Goal: Task Accomplishment & Management: Complete application form

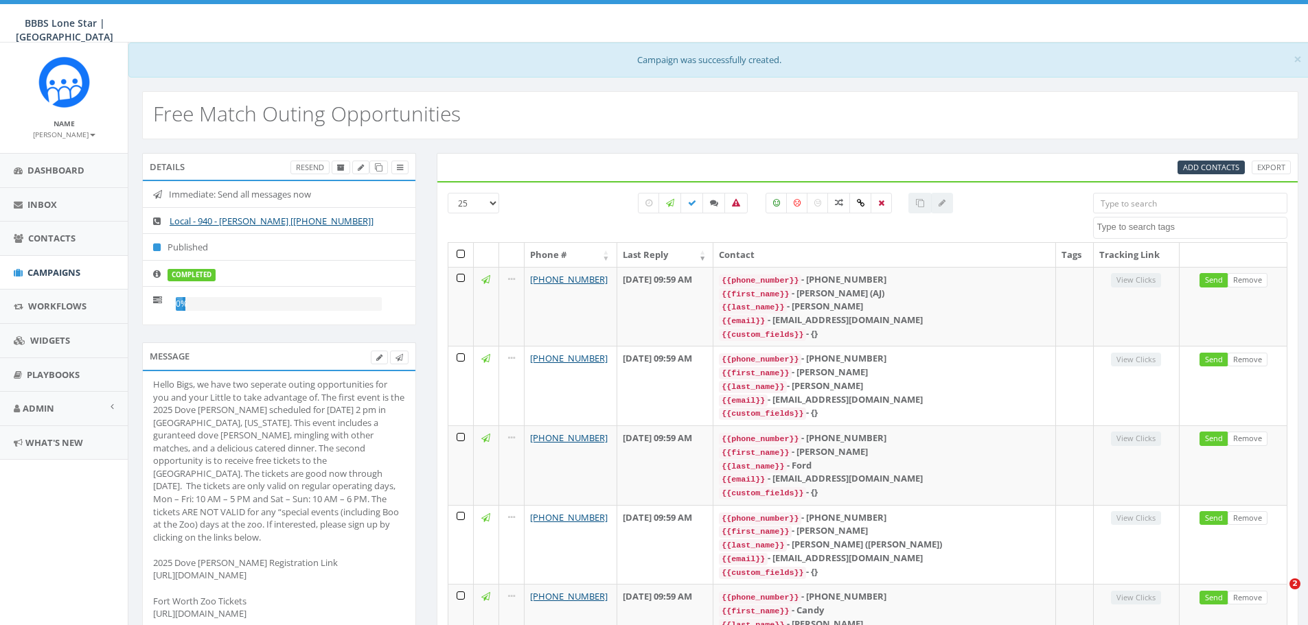
select select
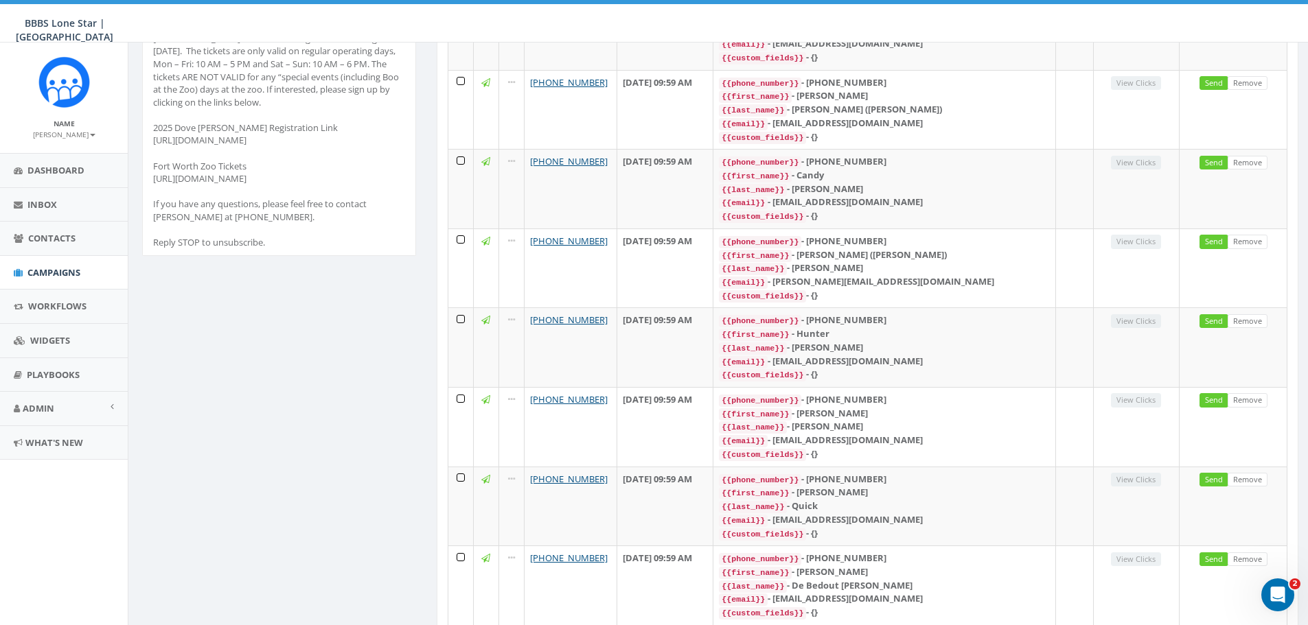
scroll to position [23, 0]
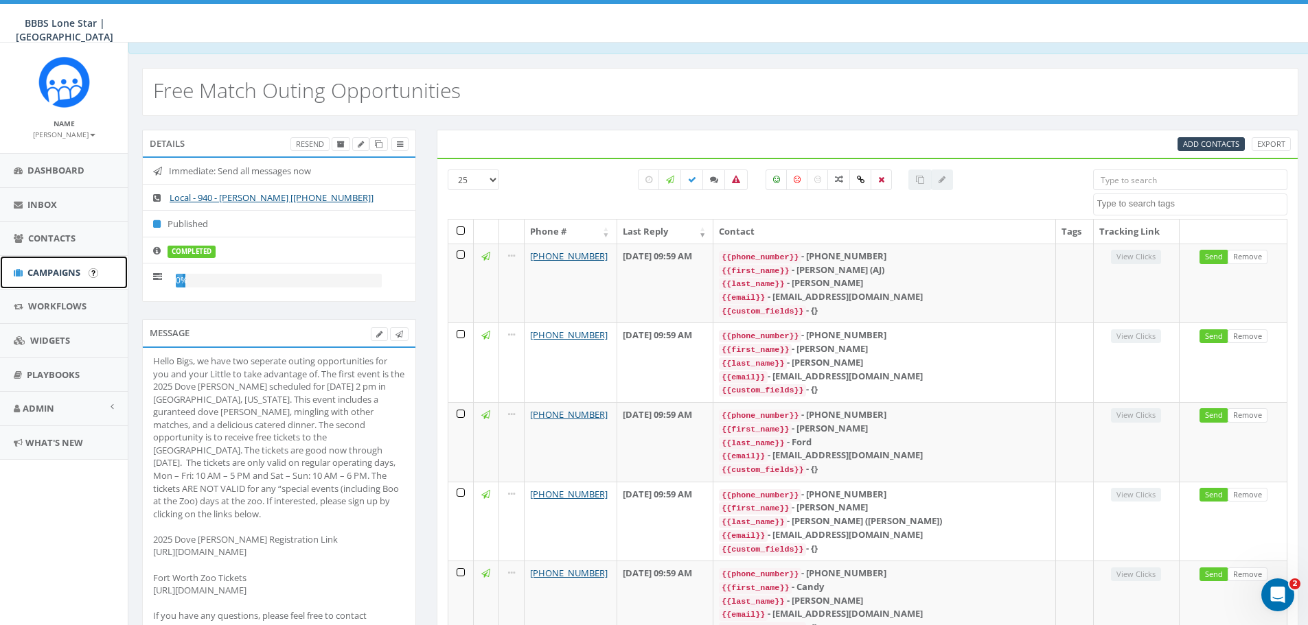
click at [43, 282] on link "Campaigns" at bounding box center [64, 273] width 128 height 34
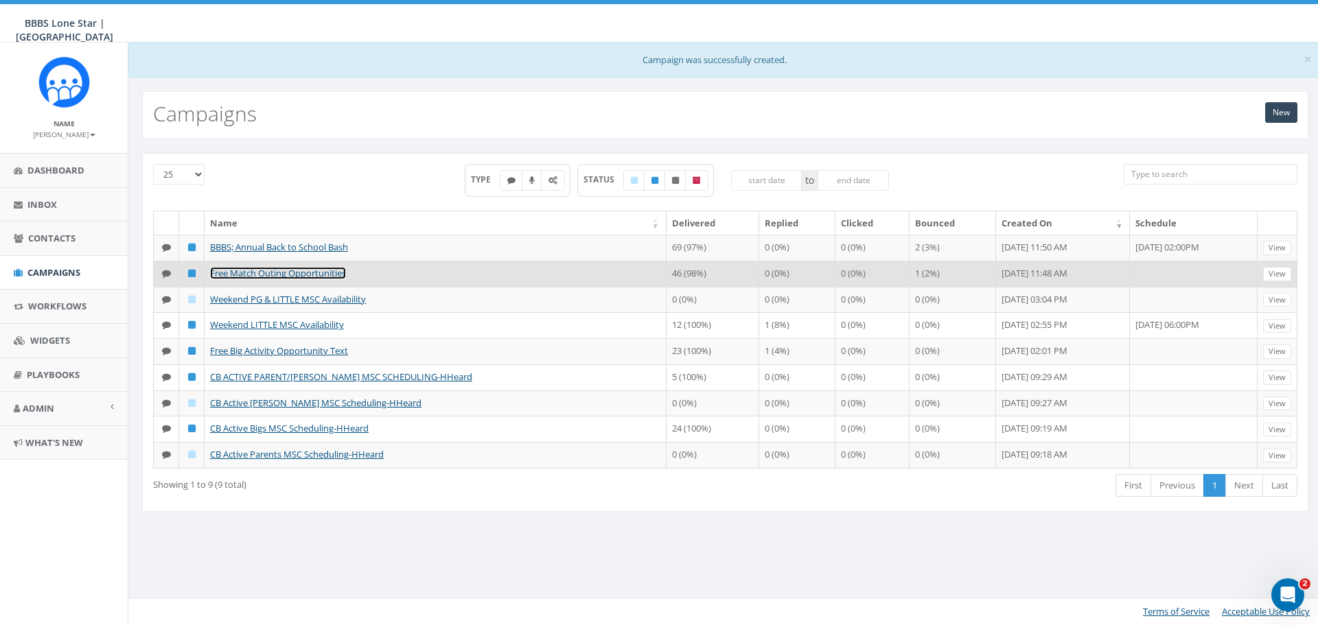
click at [312, 277] on link "Free Match Outing Opportunities" at bounding box center [278, 273] width 136 height 12
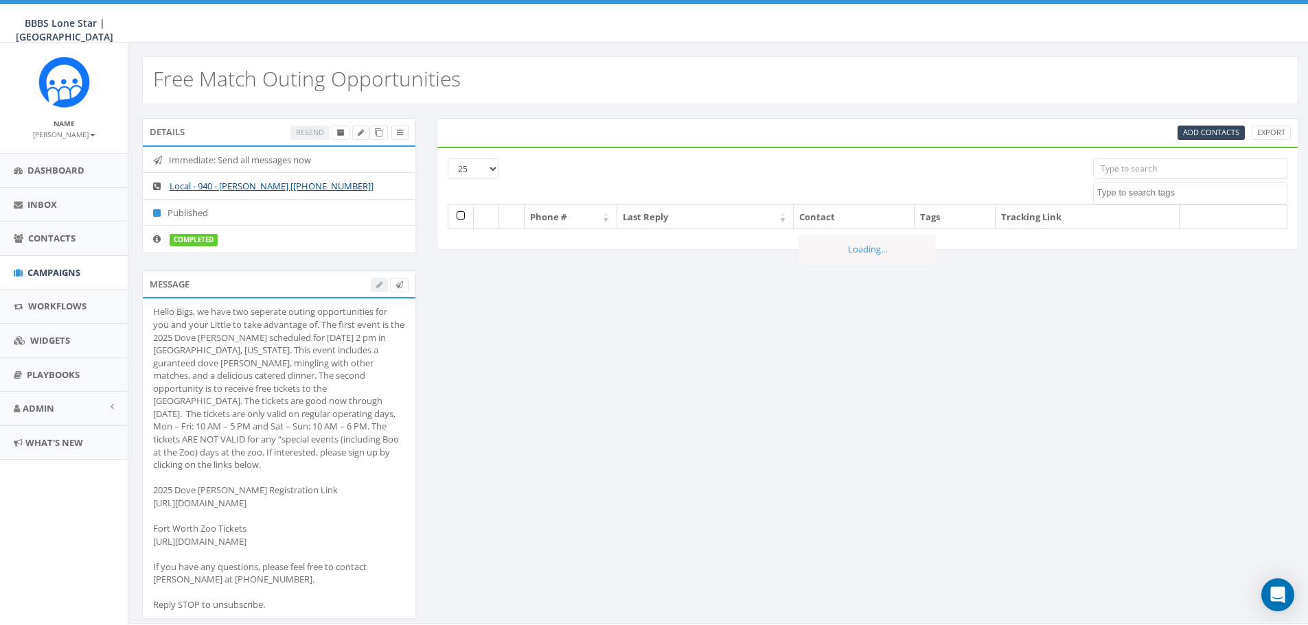
select select
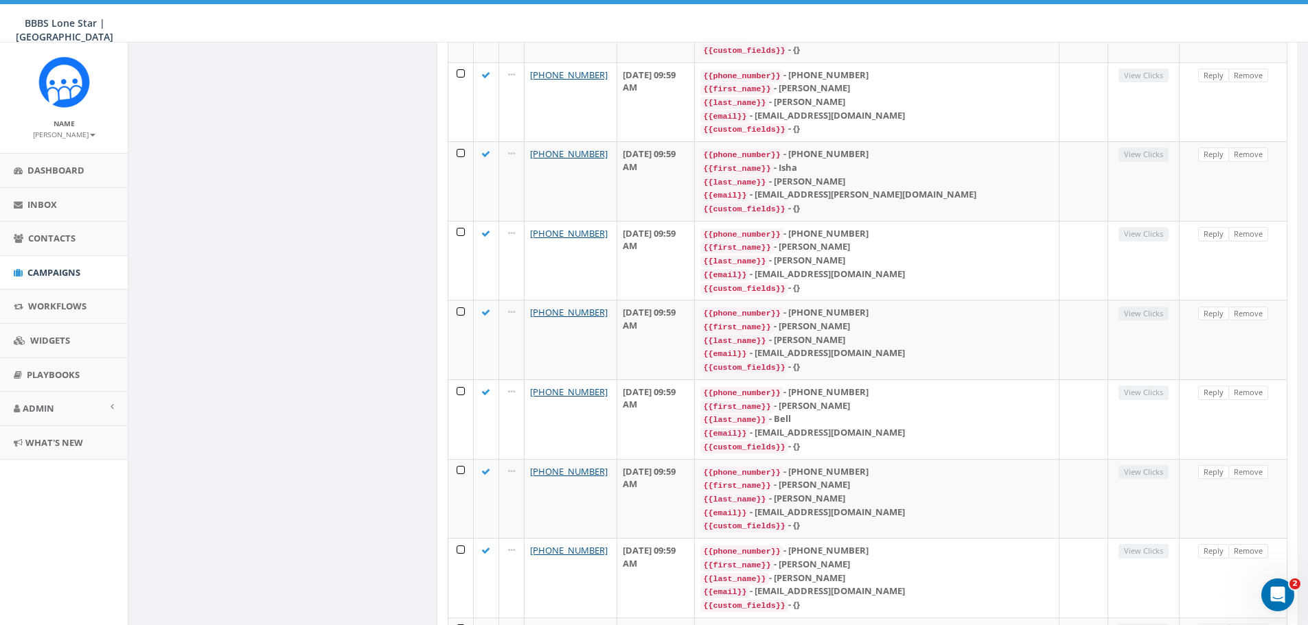
scroll to position [1567, 0]
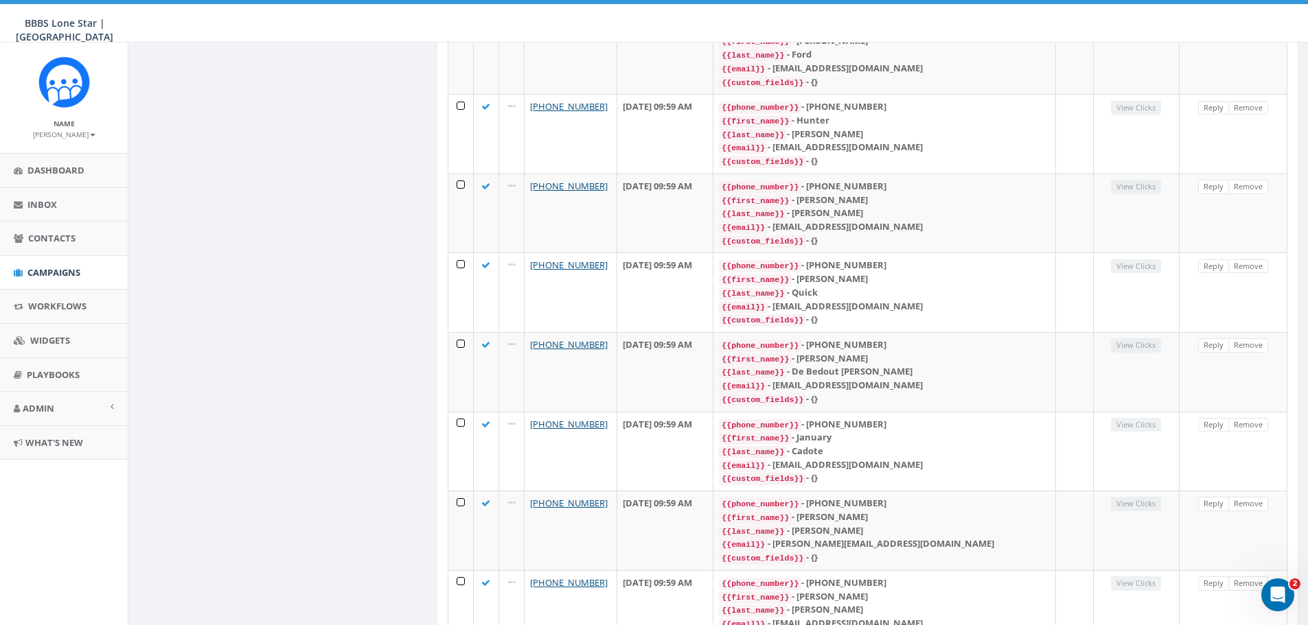
scroll to position [1342, 0]
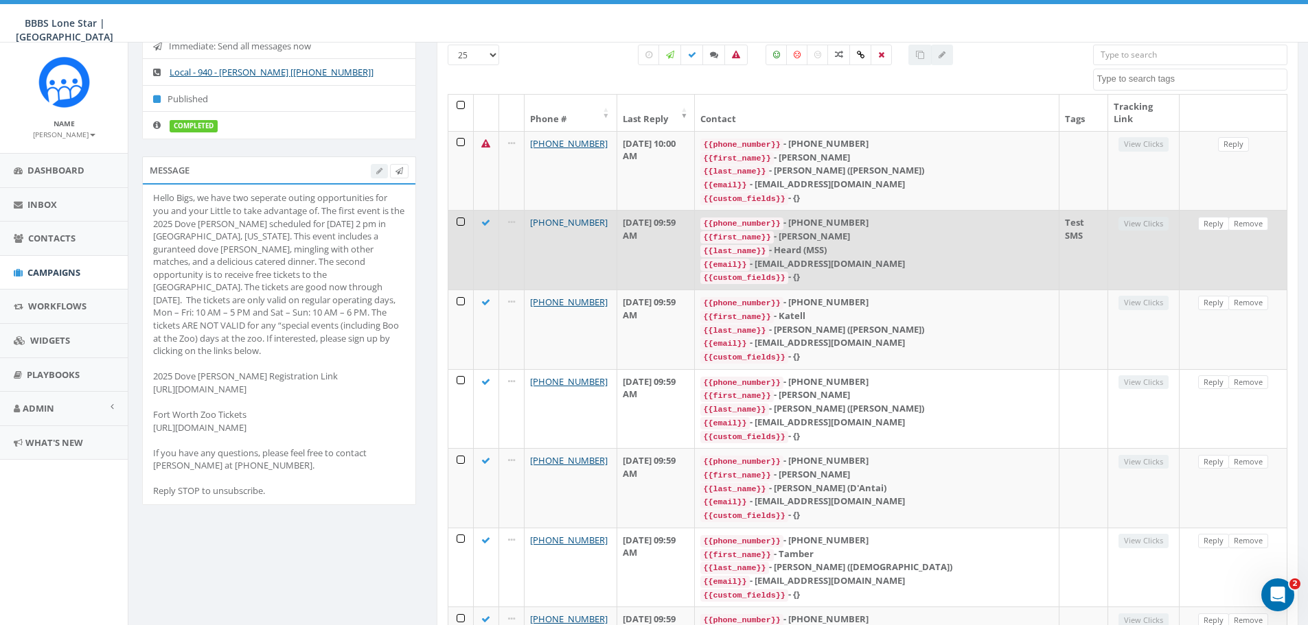
scroll to position [0, 0]
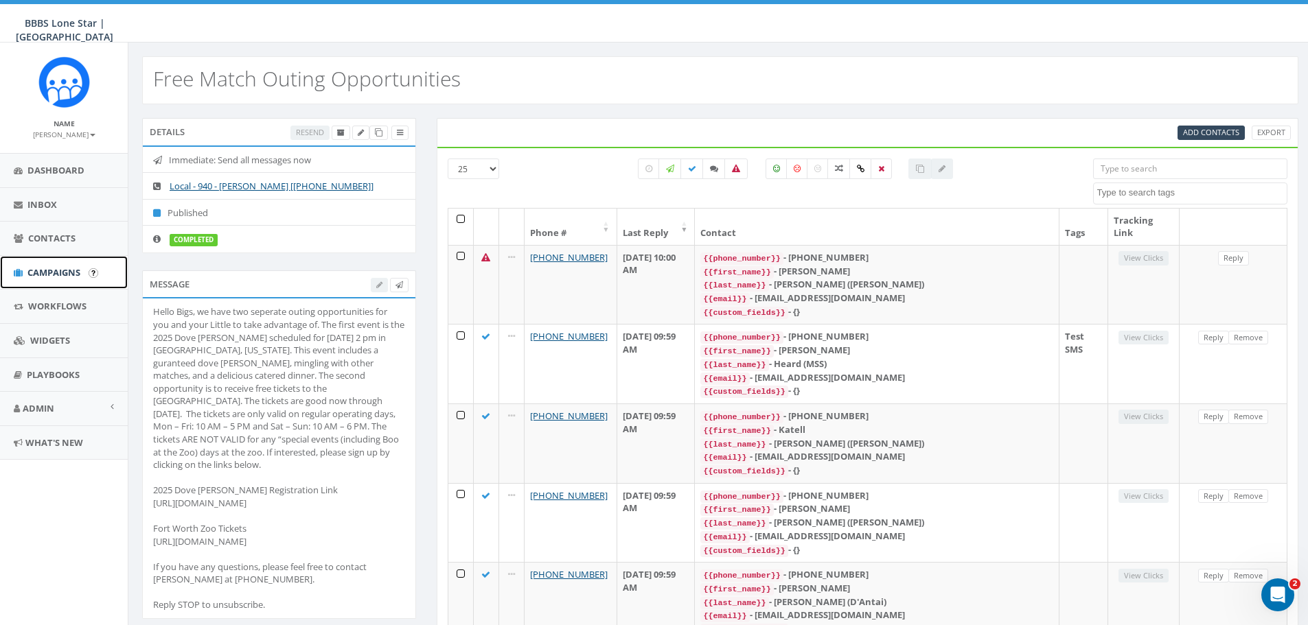
click at [69, 268] on span "Campaigns" at bounding box center [53, 272] width 53 height 12
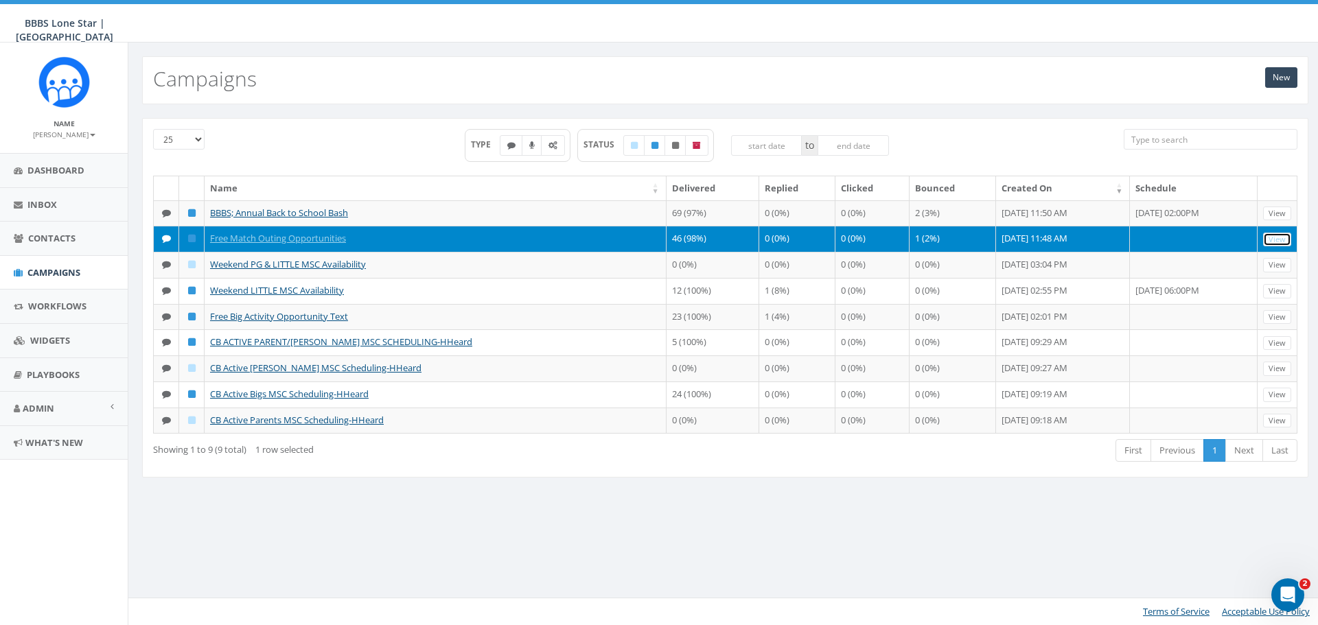
click at [1272, 241] on link "View" at bounding box center [1277, 240] width 28 height 14
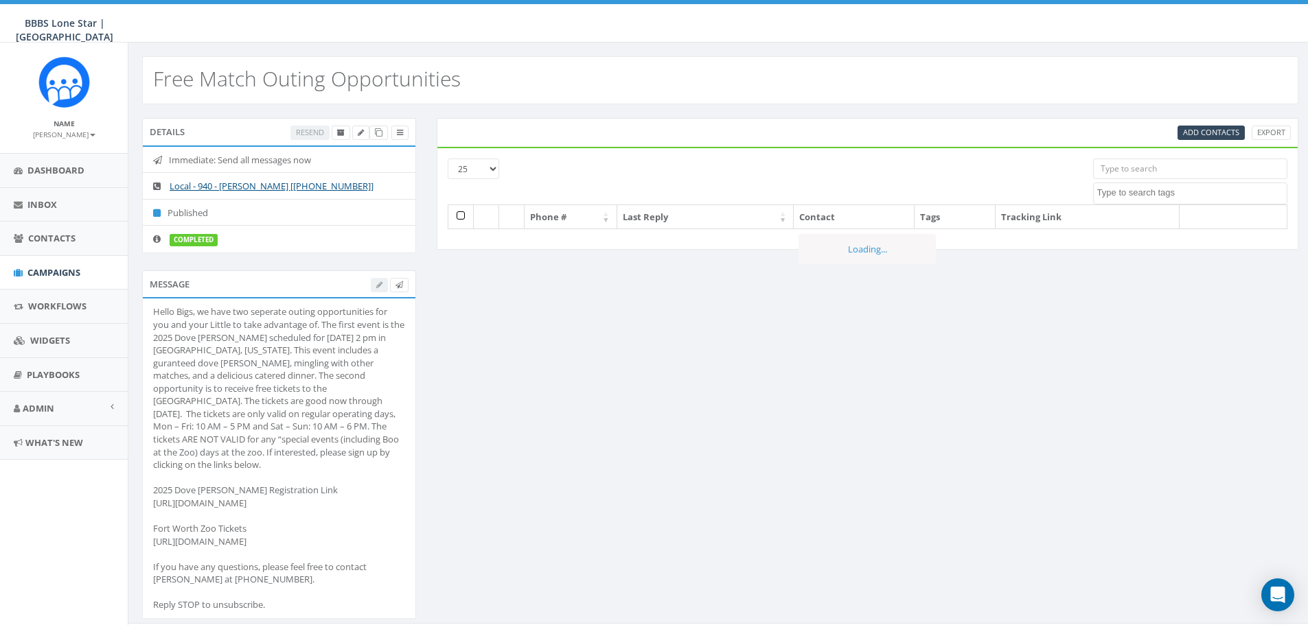
select select
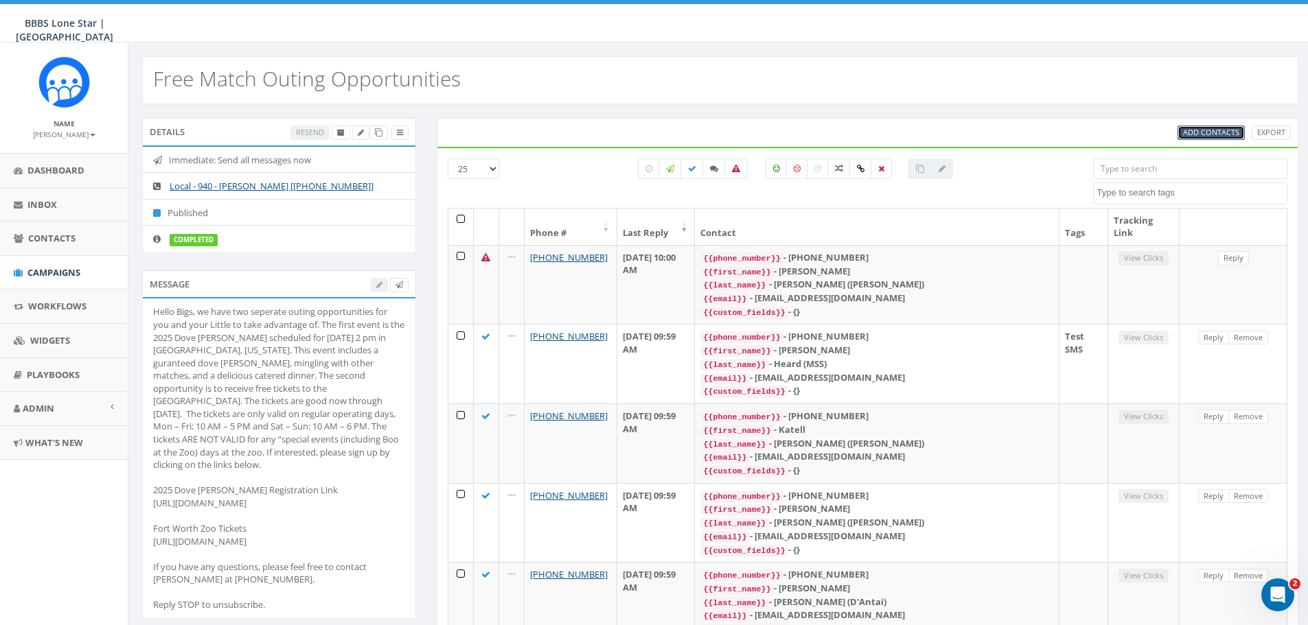
click at [1204, 128] on span "Add Contacts" at bounding box center [1211, 132] width 56 height 10
select select
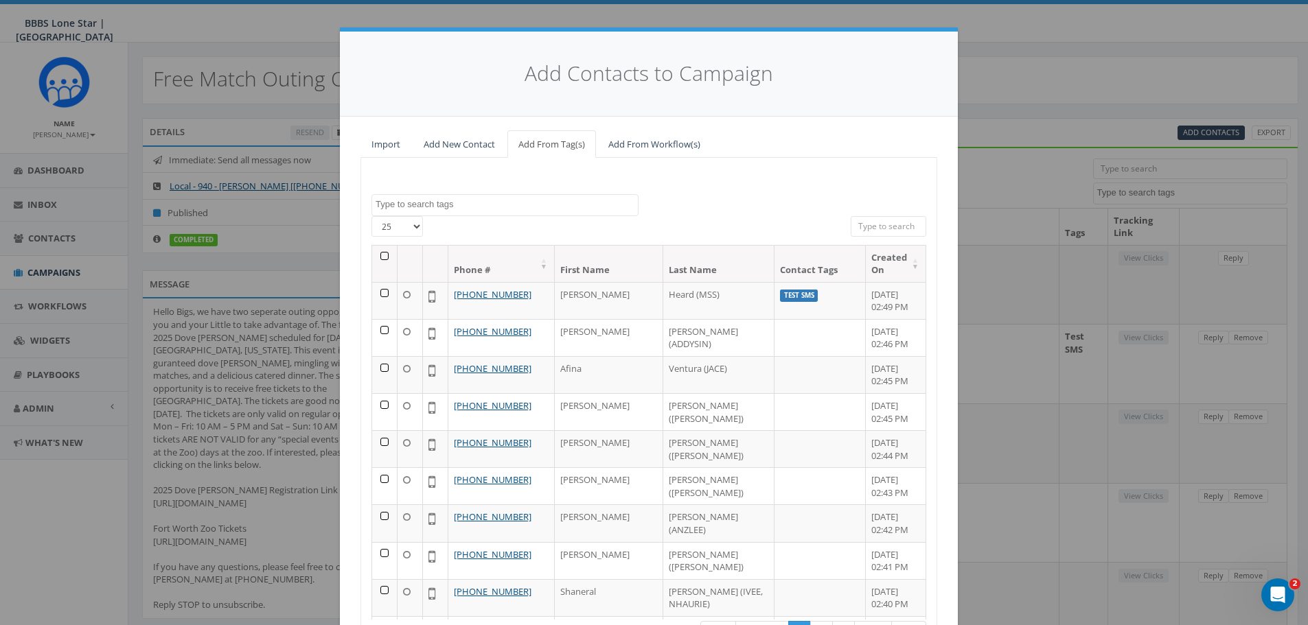
click at [1077, 53] on div "Add Contacts to Campaign Import Add New Contact Add From Tag(s) Add From Workfl…" at bounding box center [654, 312] width 1308 height 625
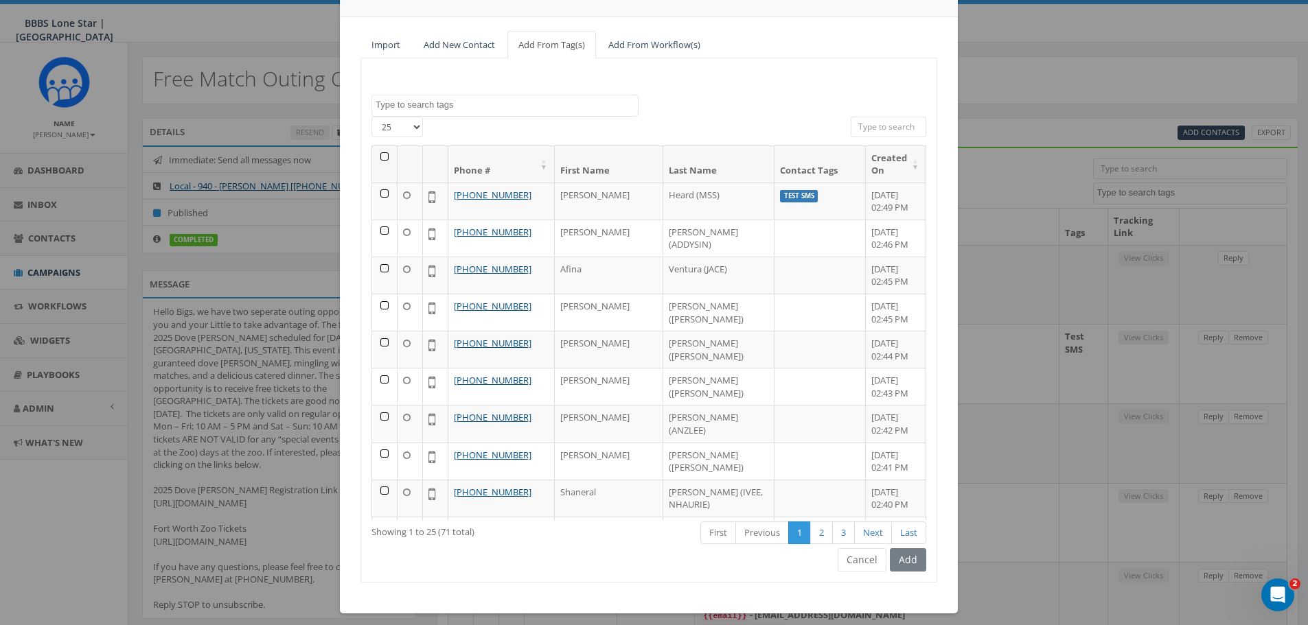
scroll to position [108, 0]
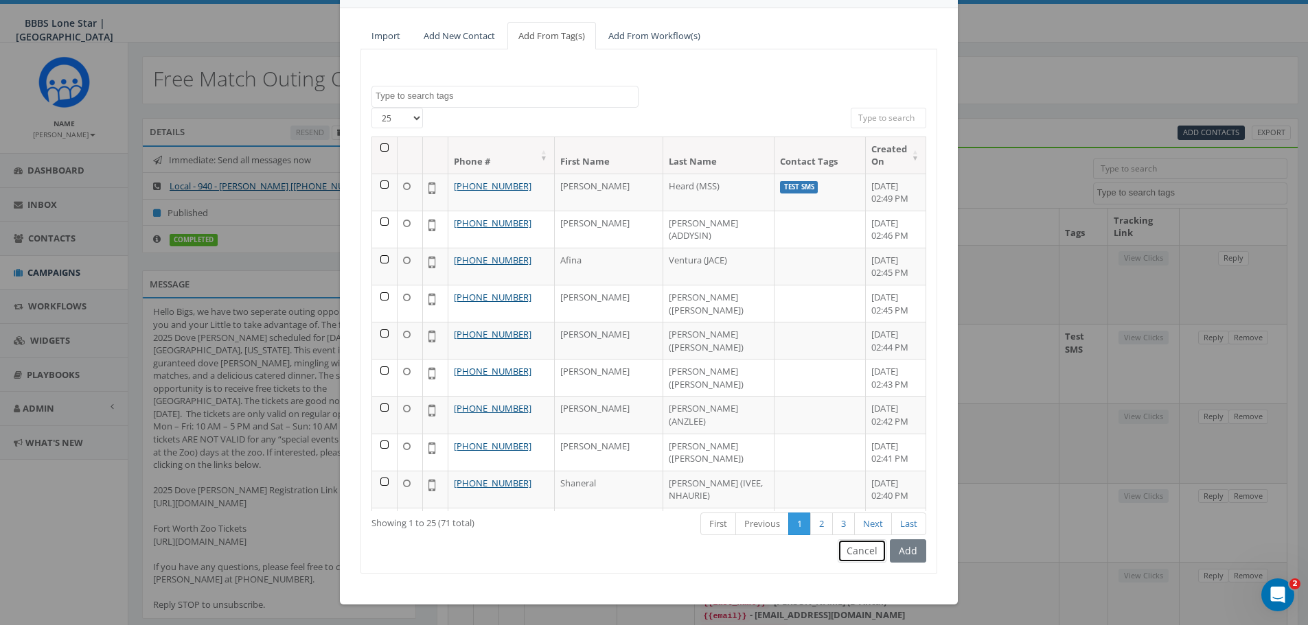
click at [858, 560] on button "Cancel" at bounding box center [862, 551] width 49 height 23
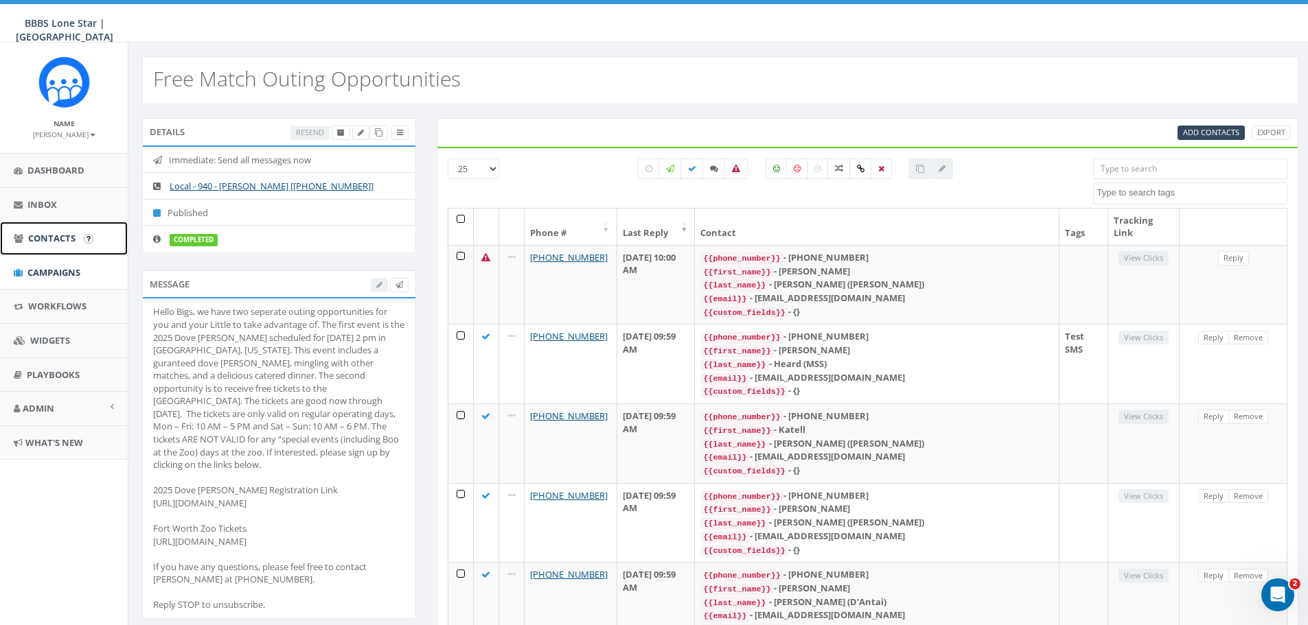
click at [56, 233] on span "Contacts" at bounding box center [51, 238] width 47 height 12
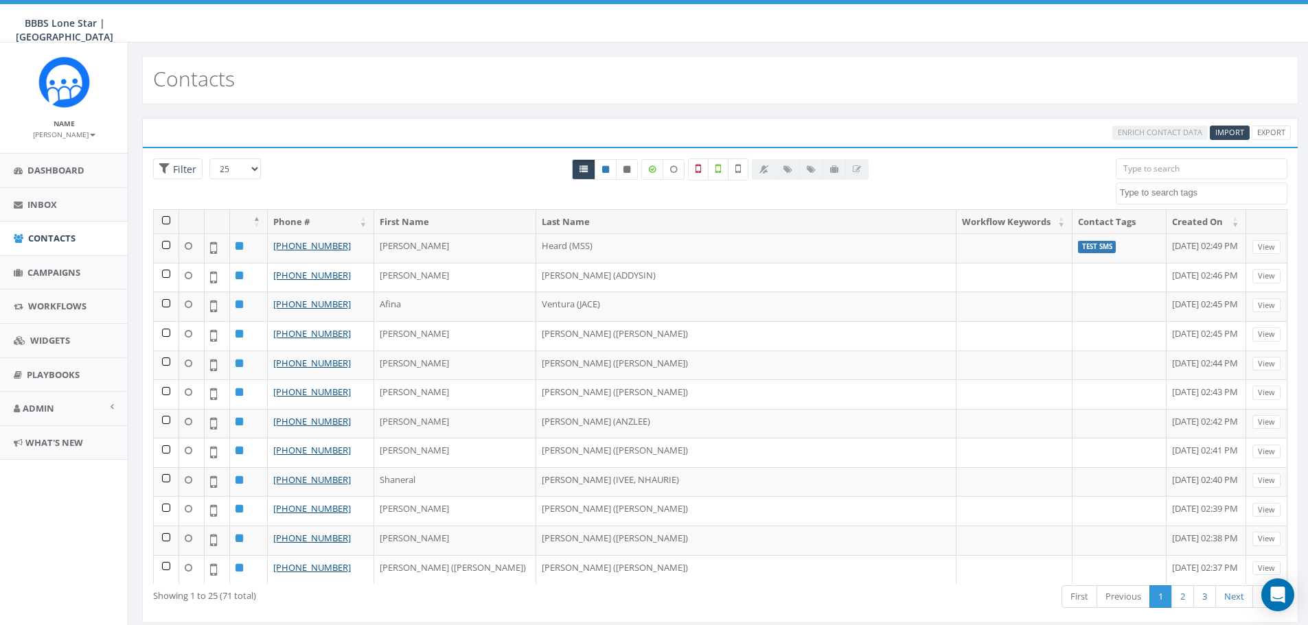
select select
click at [45, 209] on span "Inbox" at bounding box center [42, 204] width 30 height 12
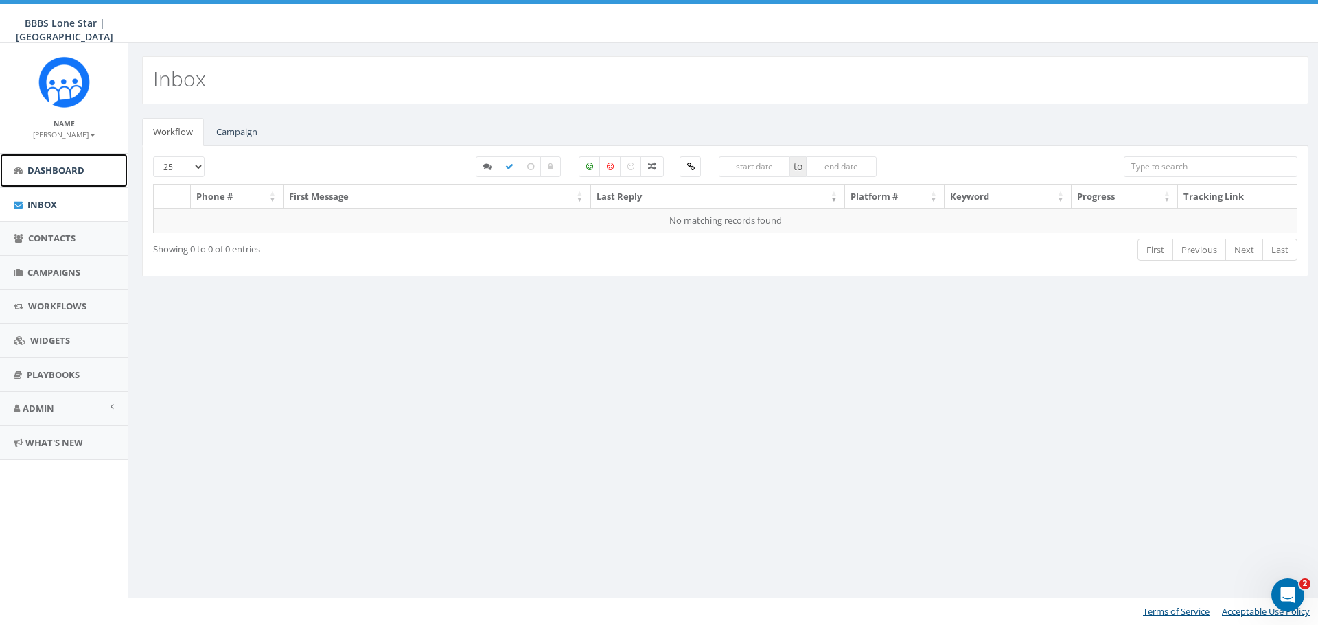
click at [45, 169] on span "Dashboard" at bounding box center [55, 170] width 57 height 12
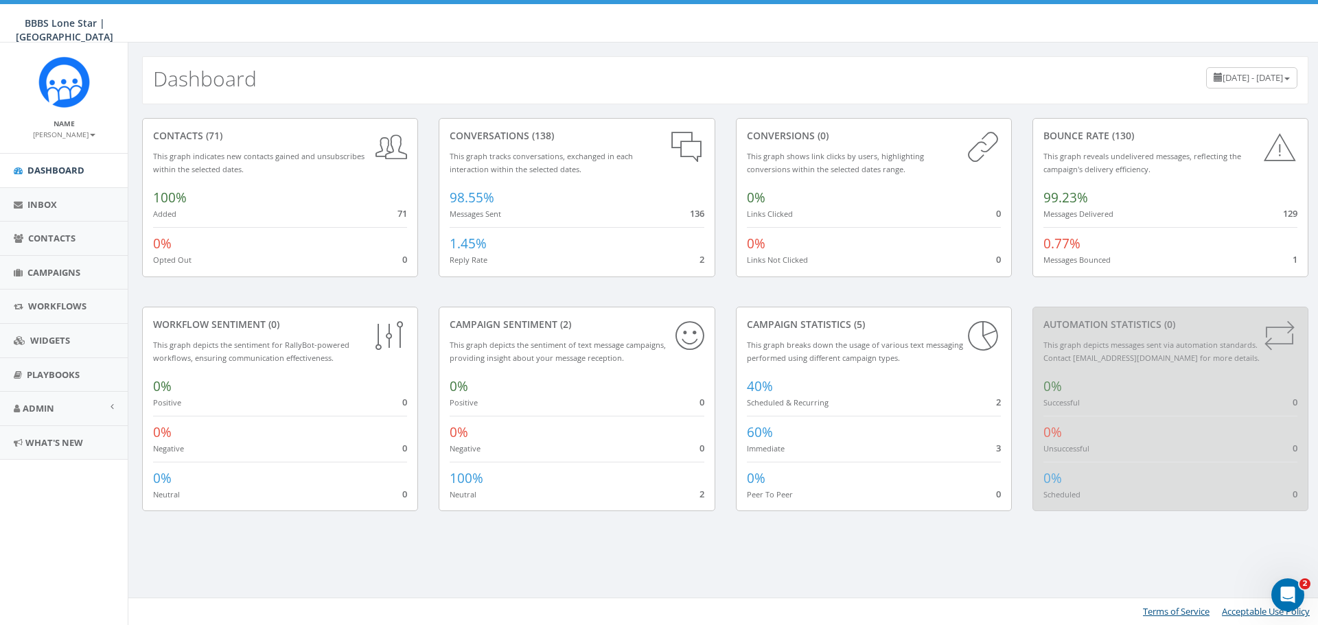
click at [498, 252] on div "1.45% Reply Rate 2" at bounding box center [577, 246] width 254 height 39
click at [47, 269] on span "Campaigns" at bounding box center [53, 272] width 53 height 12
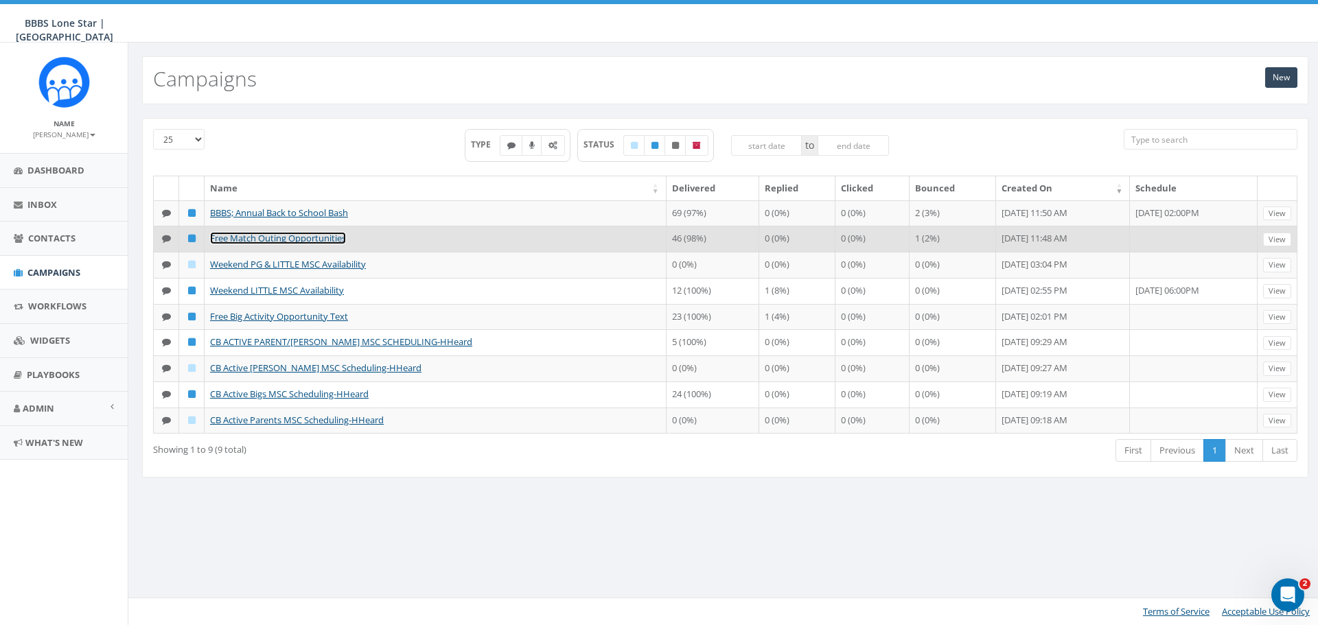
click at [268, 240] on link "Free Match Outing Opportunities" at bounding box center [278, 238] width 136 height 12
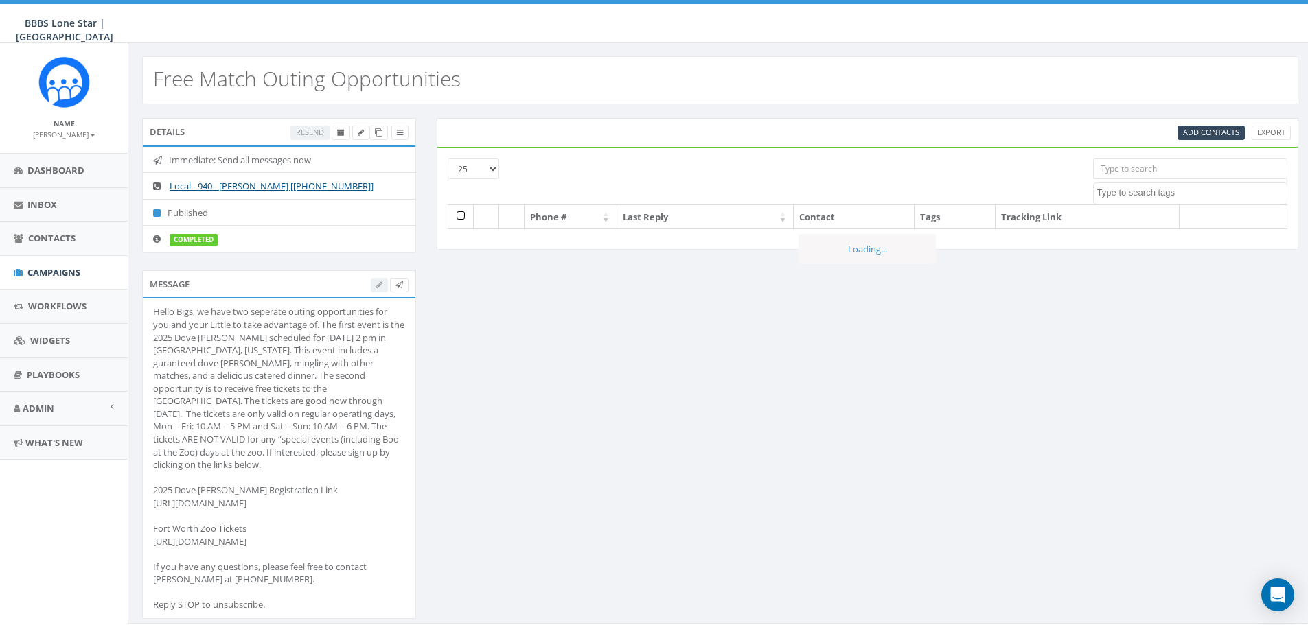
select select
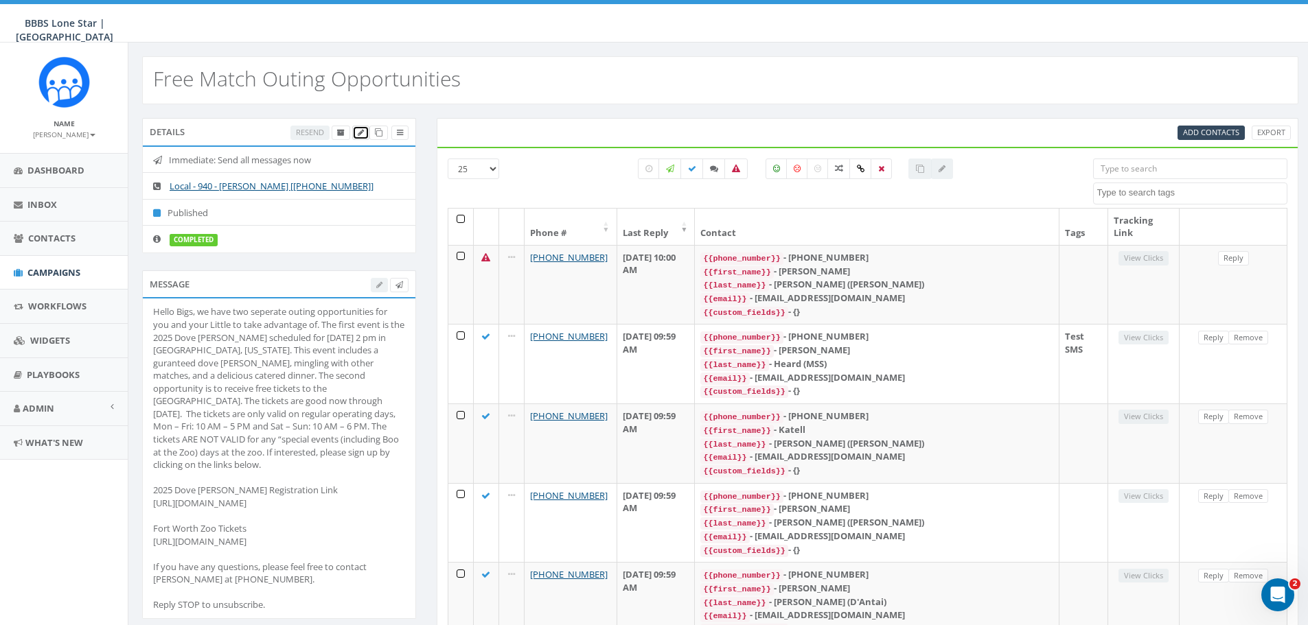
click at [360, 130] on icon at bounding box center [361, 133] width 6 height 8
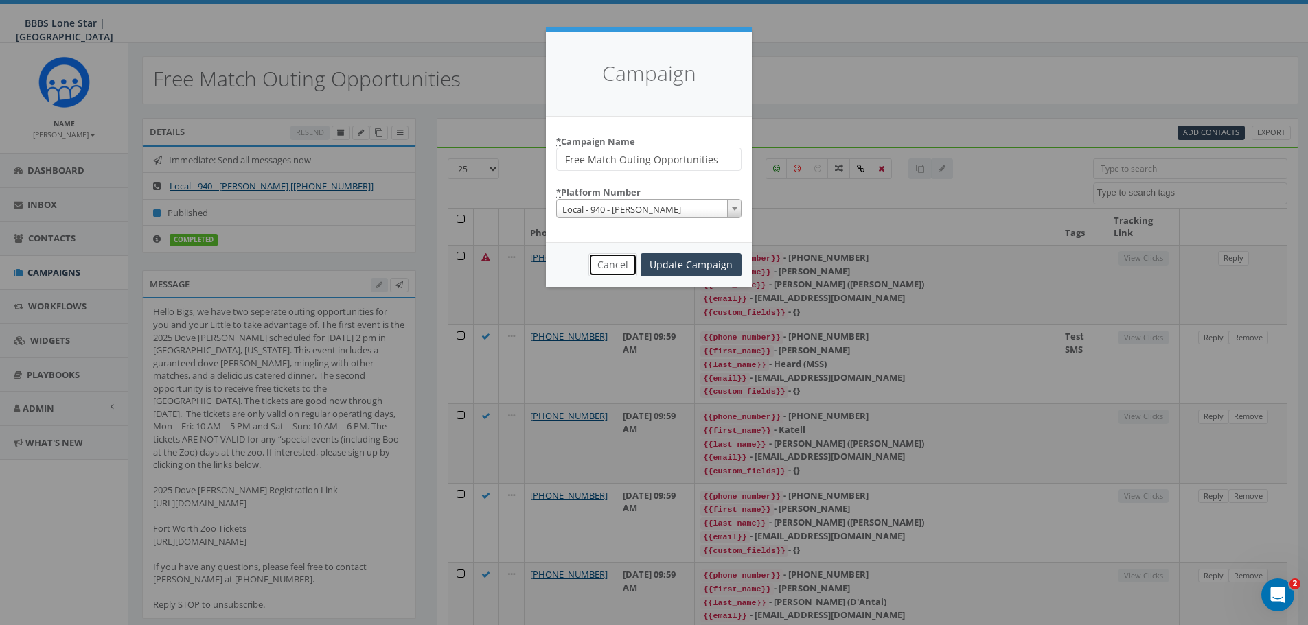
click at [609, 264] on button "Cancel" at bounding box center [612, 264] width 49 height 23
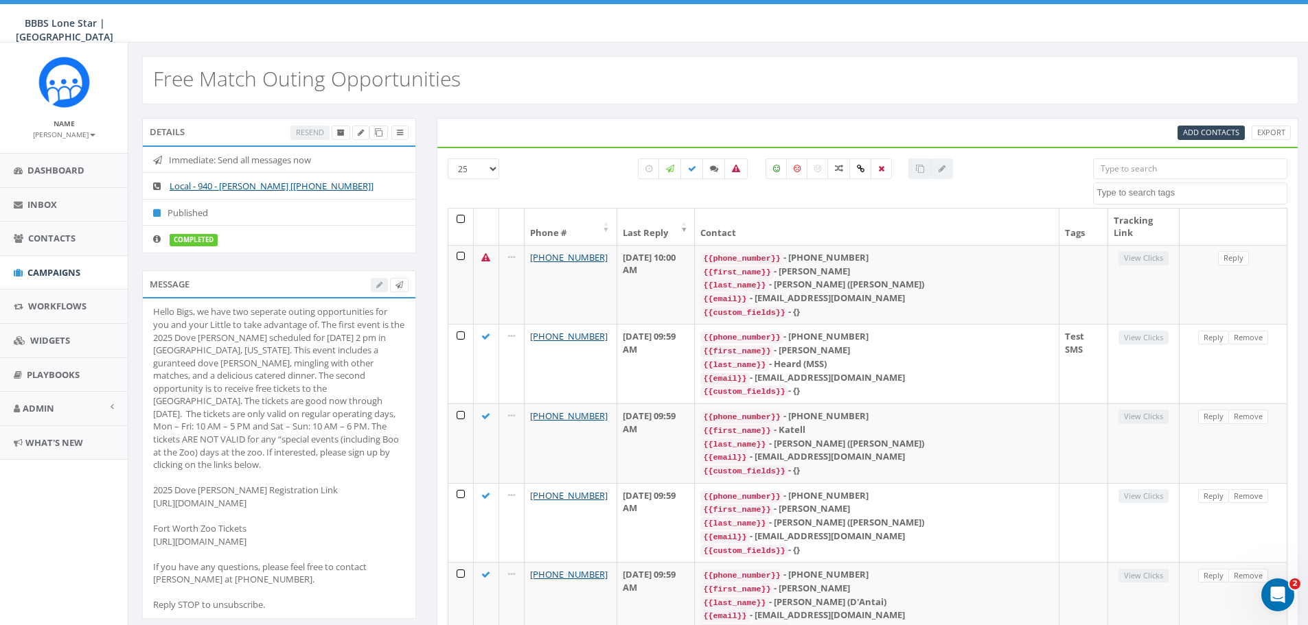
click at [373, 285] on div at bounding box center [390, 285] width 38 height 14
click at [376, 290] on div at bounding box center [390, 285] width 38 height 14
click at [347, 496] on div "Hello Bigs, we have two seperate outing opportunities for you and your Little t…" at bounding box center [279, 459] width 252 height 306
click at [345, 481] on div "Hello Bigs, we have two seperate outing opportunities for you and your Little t…" at bounding box center [279, 459] width 252 height 306
click at [53, 270] on span "Campaigns" at bounding box center [53, 272] width 53 height 12
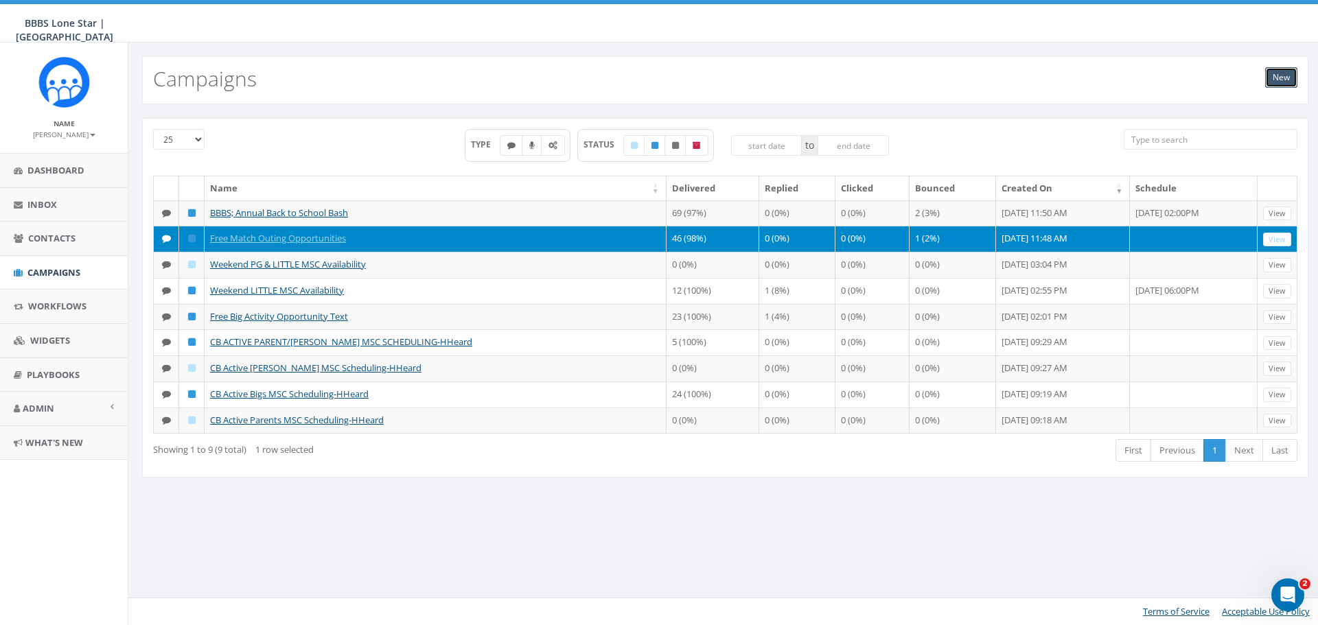
click at [1290, 77] on link "New" at bounding box center [1281, 77] width 32 height 21
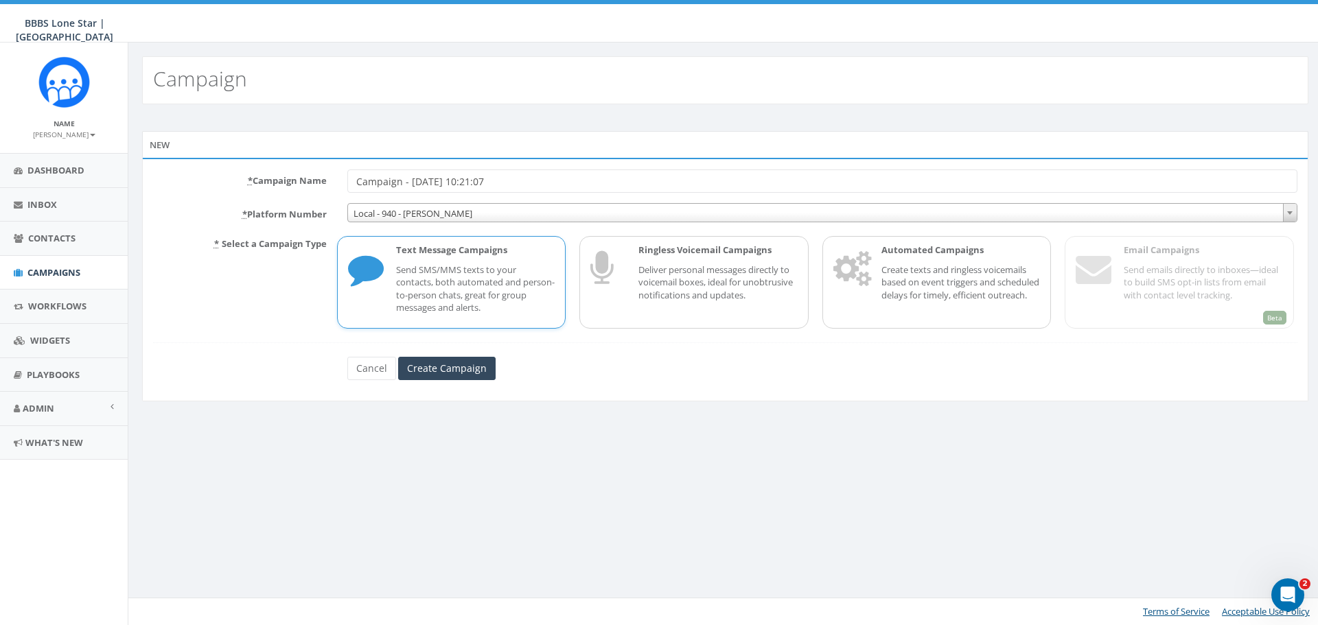
click at [565, 178] on input "Campaign - 08/14/2025, 10:21:07" at bounding box center [822, 181] width 950 height 23
type input "C"
type input "Castaway Cove Waterpark Free Tickets"
drag, startPoint x: 435, startPoint y: 367, endPoint x: 442, endPoint y: 369, distance: 7.7
click at [435, 367] on input "Create Campaign" at bounding box center [446, 368] width 97 height 23
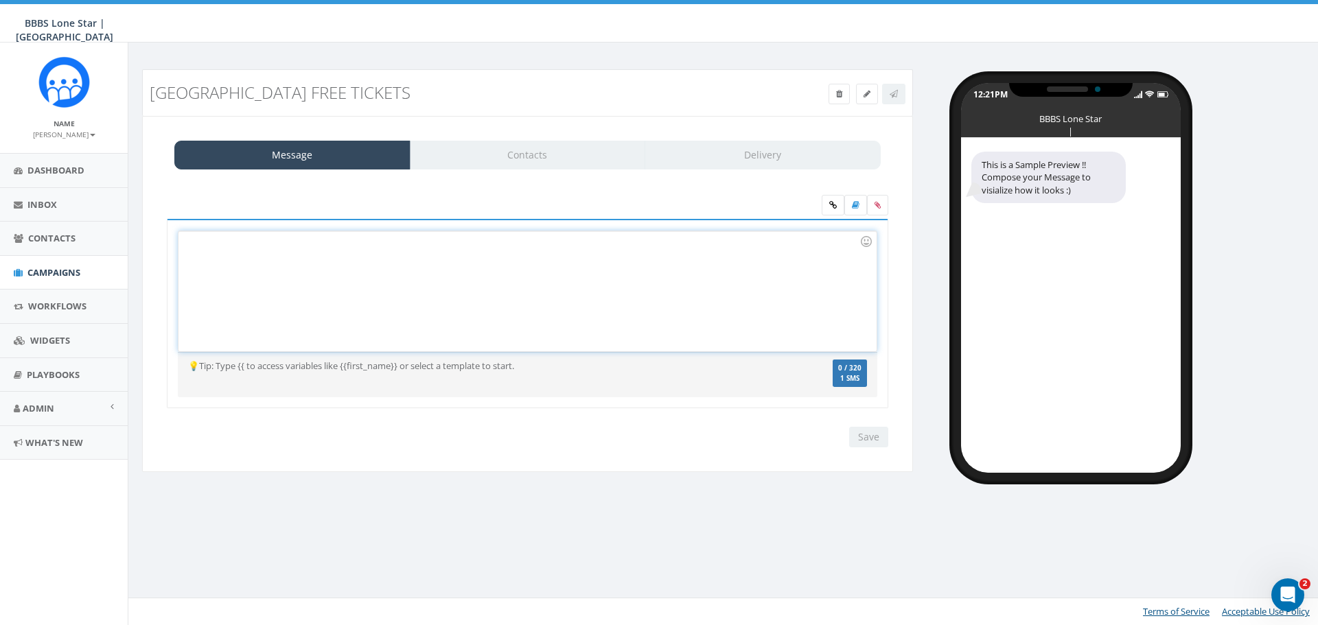
click at [356, 261] on div at bounding box center [528, 291] width 698 height 120
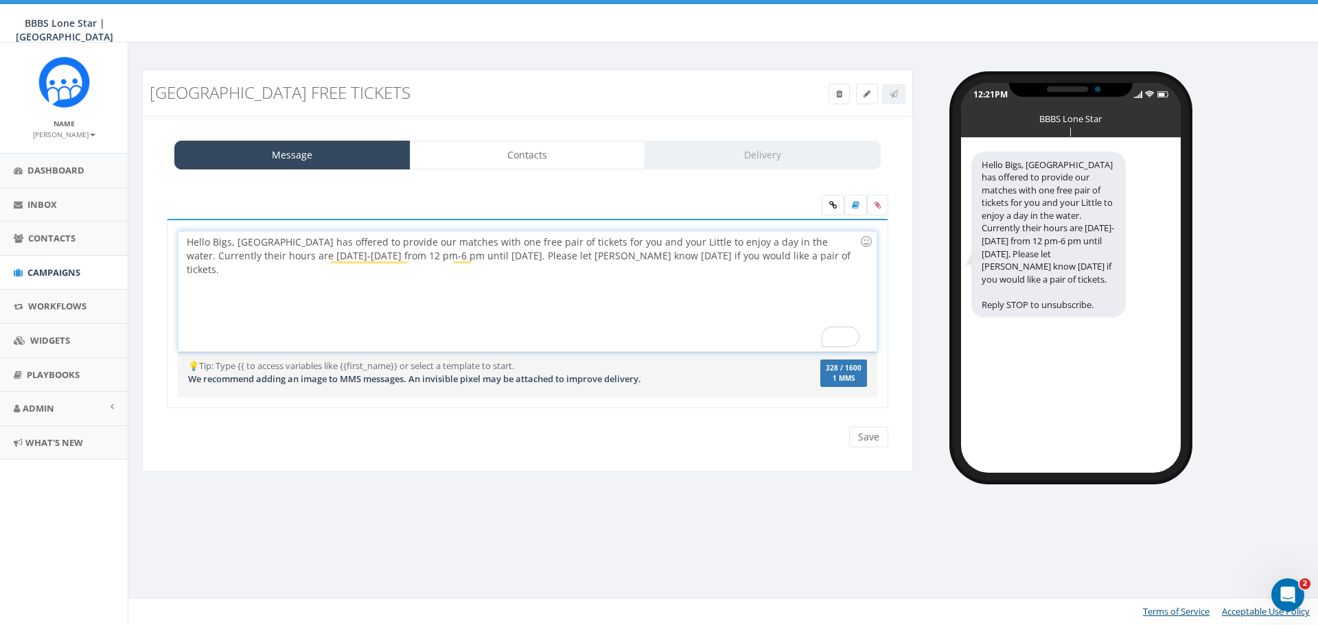
click at [258, 255] on div "Hello Bigs, Castaway Cove Waterpark has offered to provide our matches with one…" at bounding box center [528, 291] width 698 height 120
click at [643, 288] on div "Hello Bigs, Castaway Cove Waterpark has offered to provide our matches with one…" at bounding box center [528, 291] width 698 height 120
drag, startPoint x: 723, startPoint y: 259, endPoint x: 748, endPoint y: 314, distance: 60.5
click at [725, 258] on div "Hello Bigs, Castaway Cove Waterpark has offered to provide our matches with one…" at bounding box center [528, 291] width 698 height 120
click at [318, 275] on div "Hello Bigs, Castaway Cove Waterpark has offered to provide our matches with one…" at bounding box center [528, 291] width 698 height 120
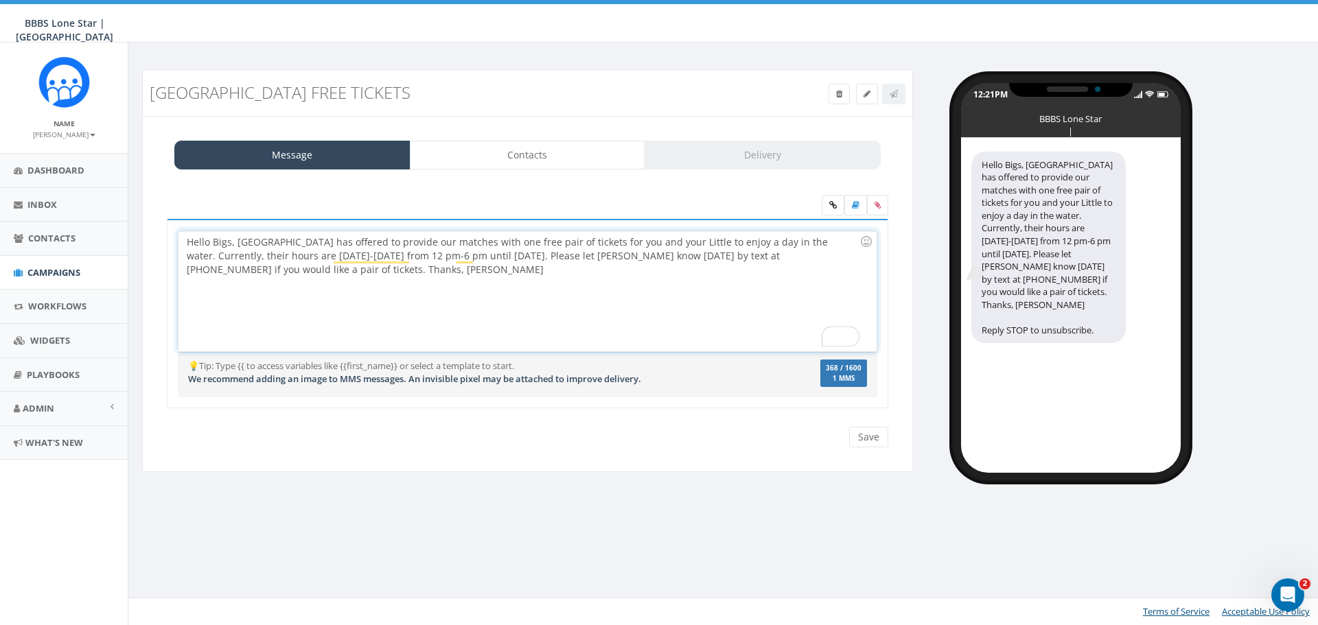
click at [509, 299] on div "Hello Bigs, Castaway Cove Waterpark has offered to provide our matches with one…" at bounding box center [528, 291] width 698 height 120
click at [667, 258] on div "Hello Bigs, Castaway Cove Waterpark has offered to provide our matches with one…" at bounding box center [528, 291] width 698 height 120
click at [736, 256] on div "Hello Bigs, Castaway Cove Waterpark has offered to provide our matches with one…" at bounding box center [528, 291] width 698 height 120
click at [638, 309] on div "Hello Bigs, Castaway Cove Waterpark has offered to provide our matches with one…" at bounding box center [528, 291] width 698 height 120
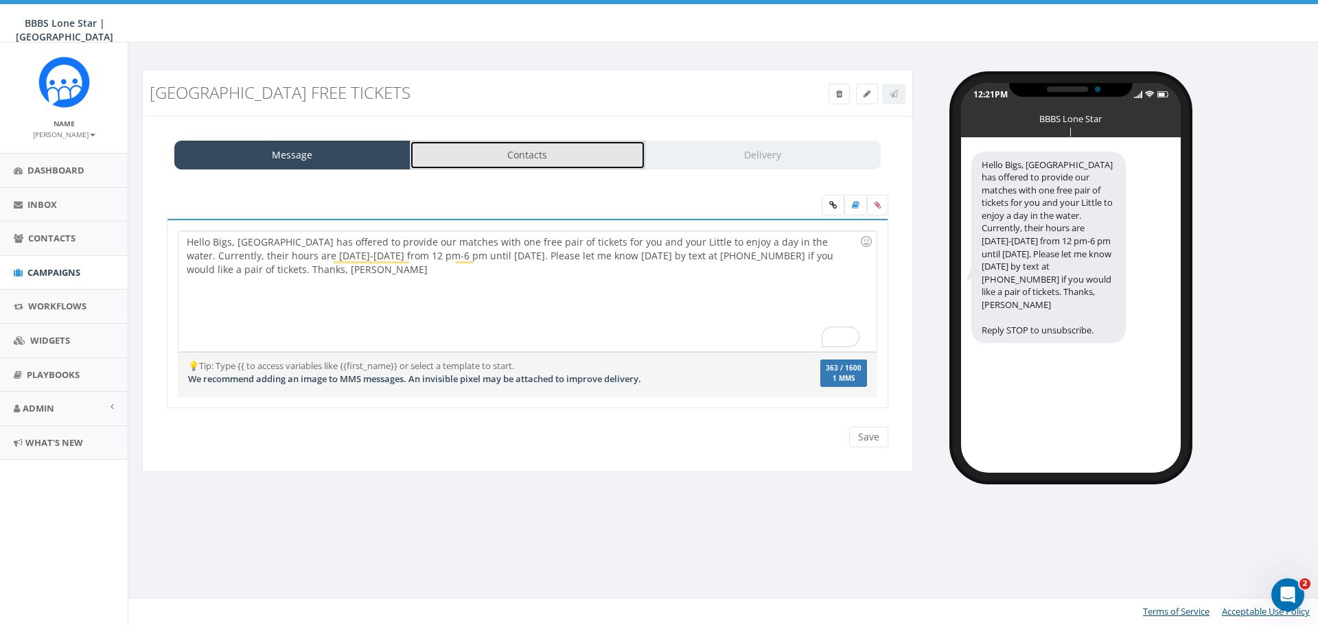
click at [581, 151] on link "Contacts" at bounding box center [528, 155] width 236 height 29
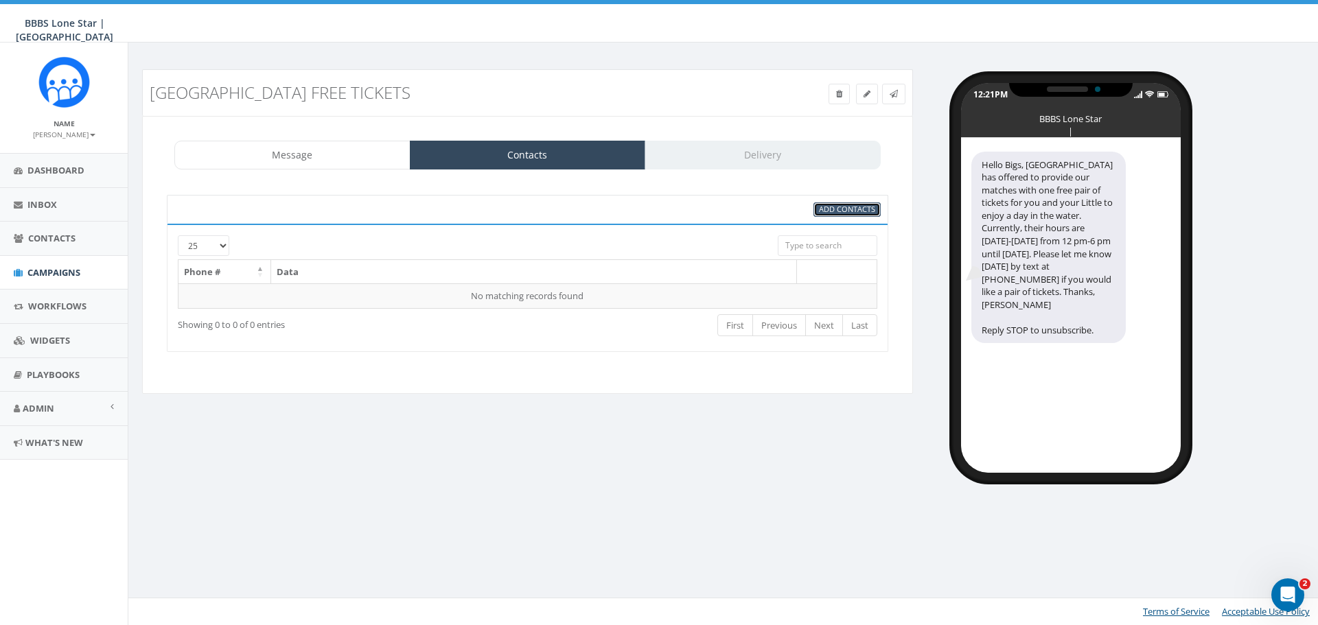
click at [865, 211] on span "Add Contacts" at bounding box center [847, 209] width 56 height 10
select select
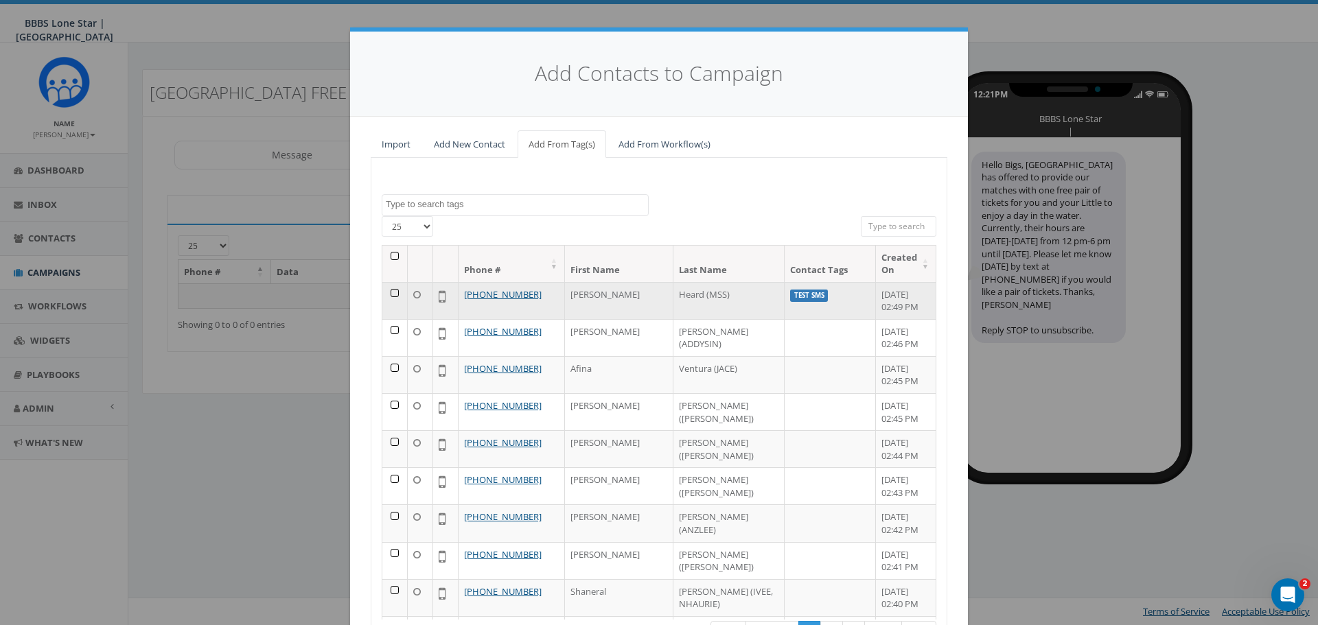
click at [387, 294] on td at bounding box center [394, 300] width 25 height 37
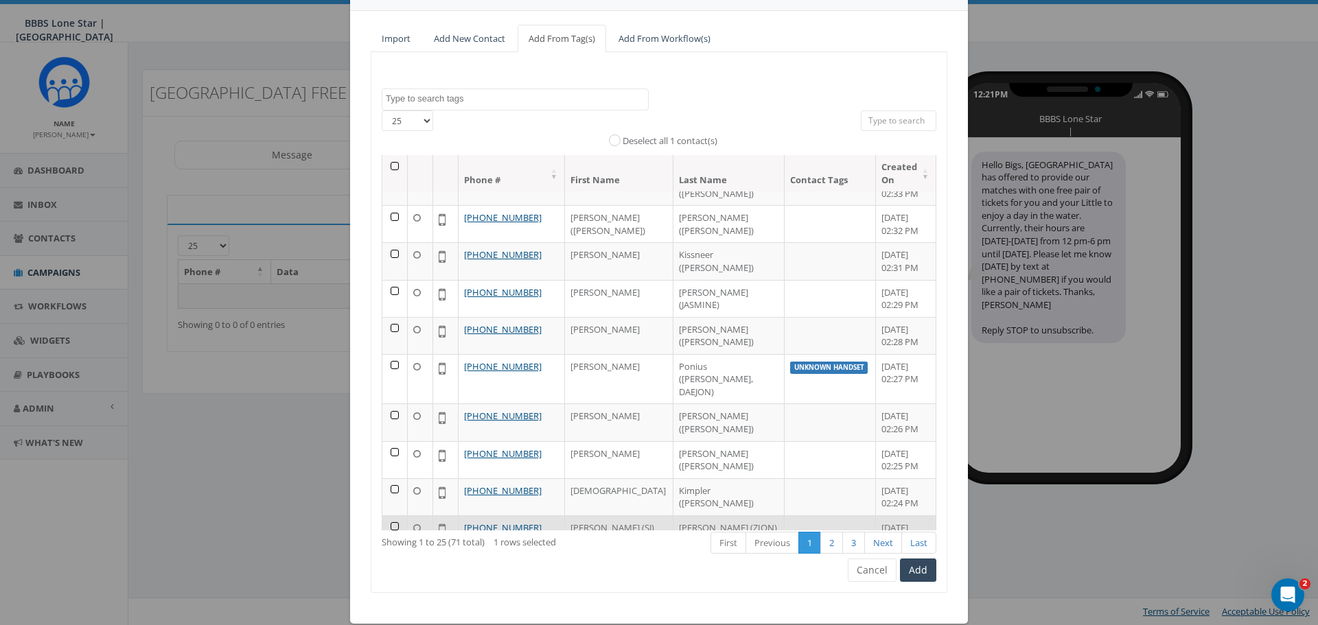
scroll to position [125, 0]
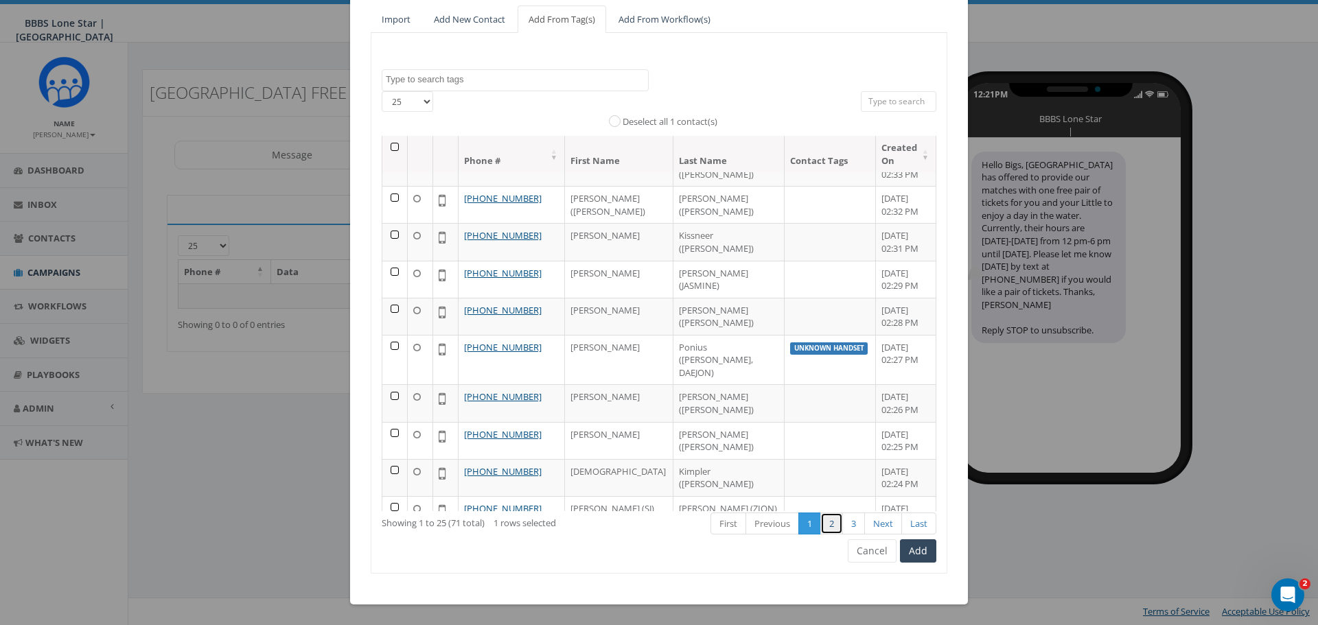
click at [829, 531] on link "2" at bounding box center [831, 524] width 23 height 23
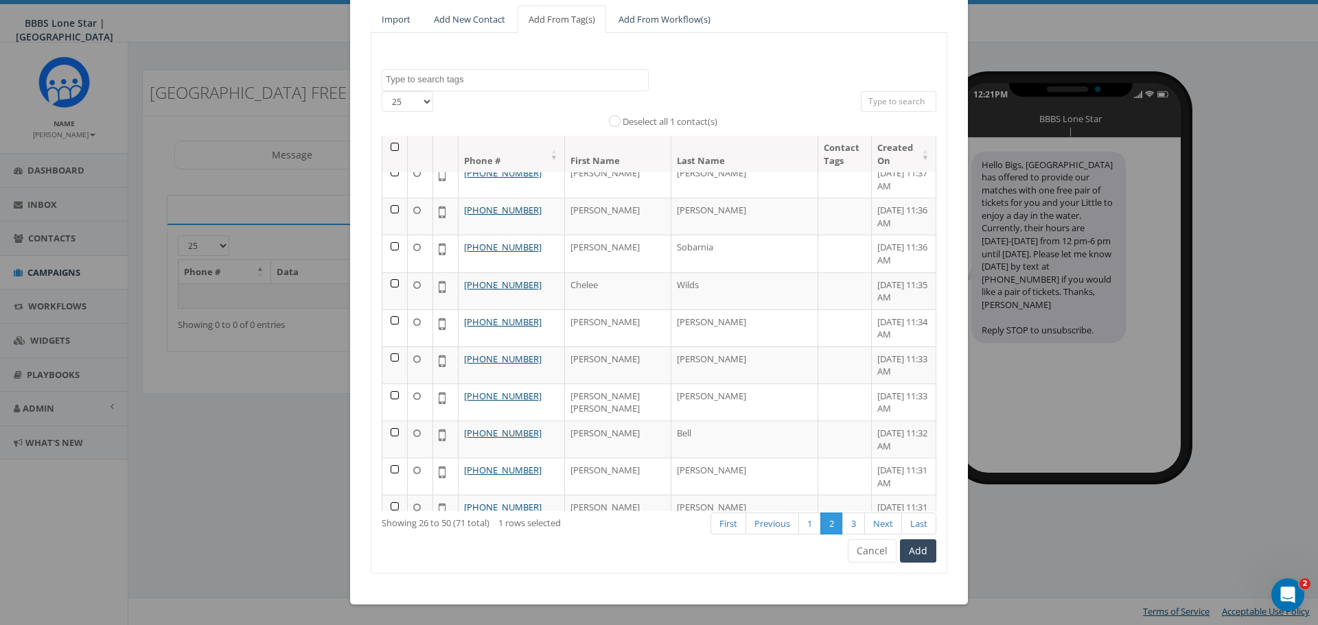
click at [388, 145] on th at bounding box center [394, 154] width 25 height 36
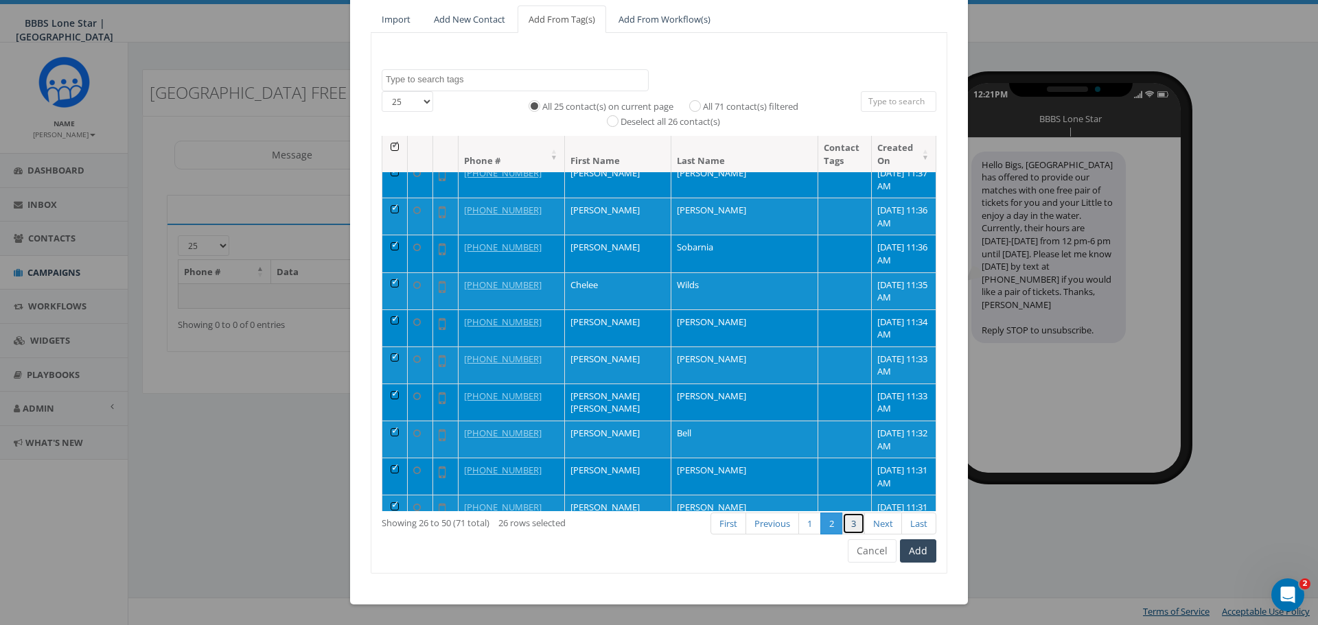
click at [852, 522] on link "3" at bounding box center [853, 524] width 23 height 23
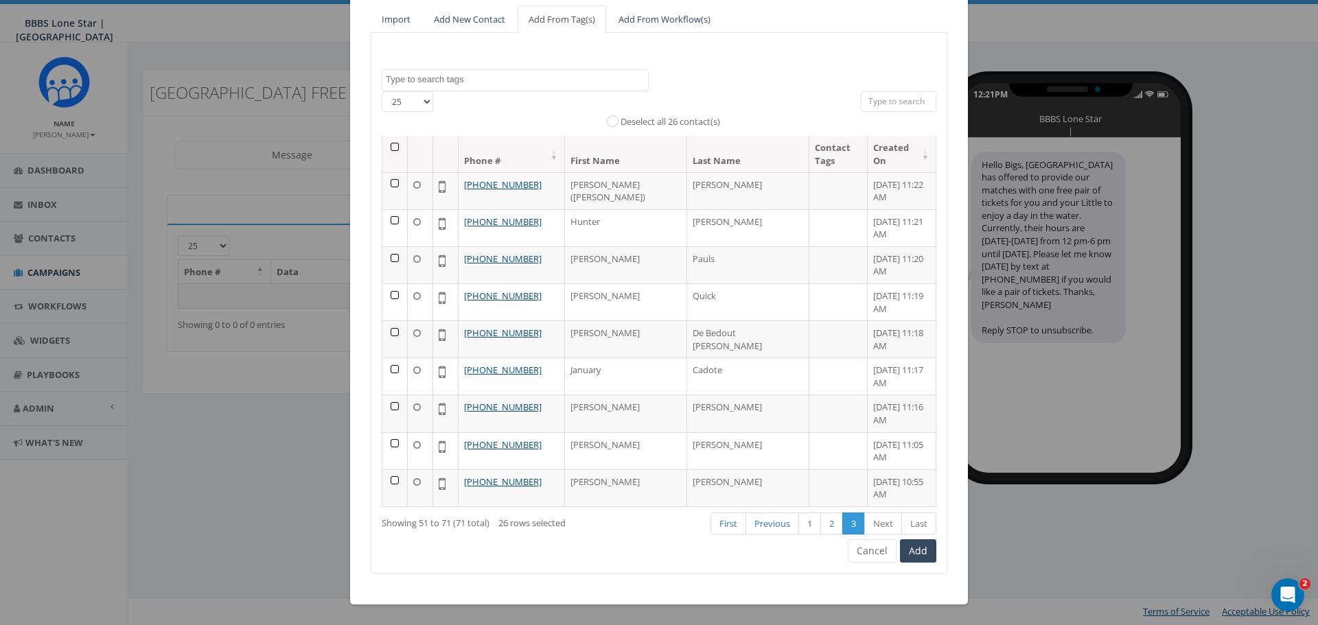
click at [387, 148] on th at bounding box center [394, 154] width 25 height 36
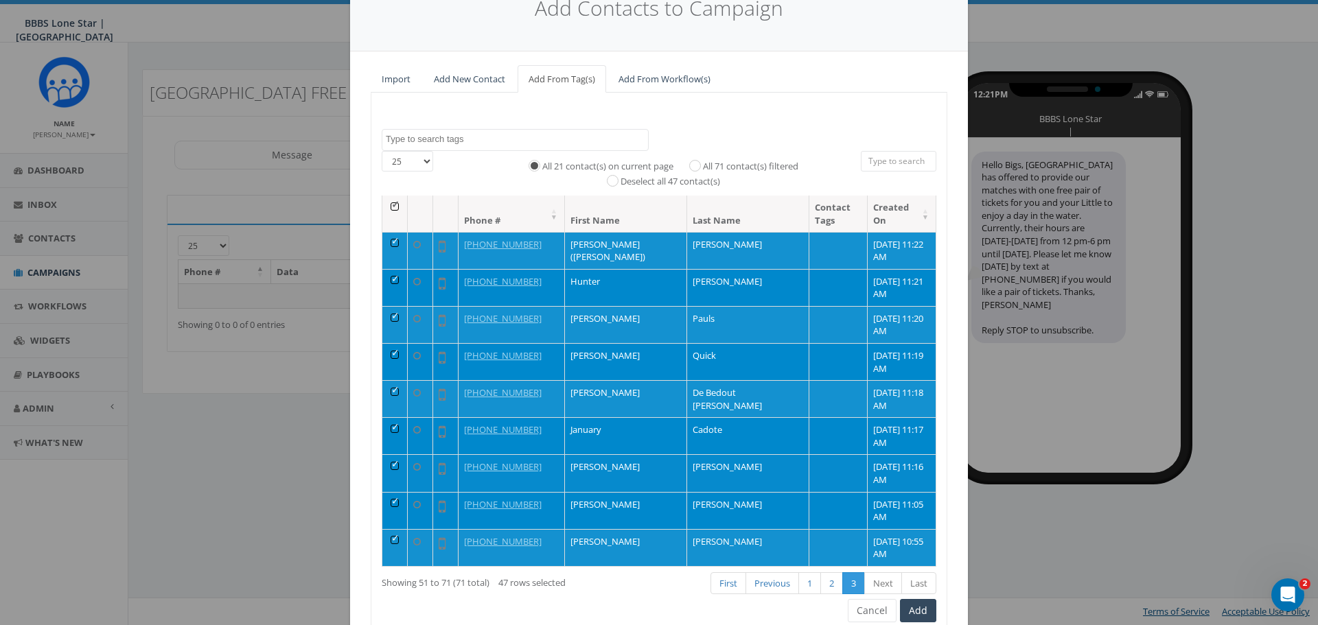
scroll to position [125, 0]
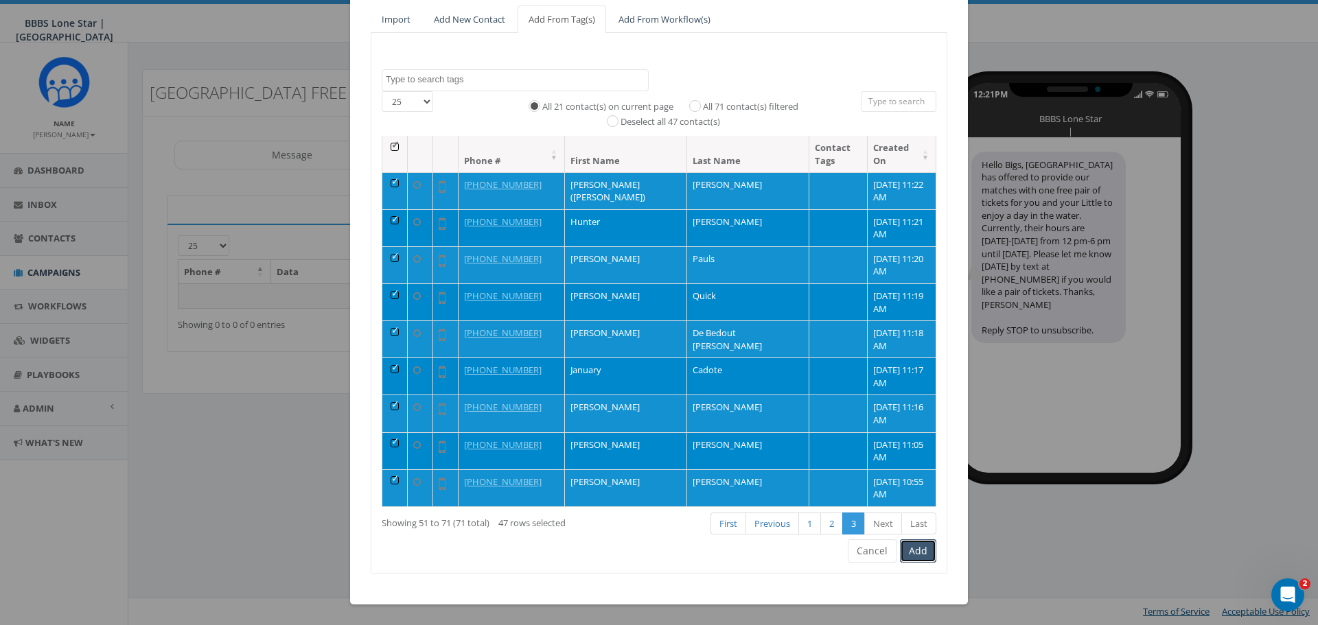
click at [912, 553] on button "Add" at bounding box center [918, 551] width 36 height 23
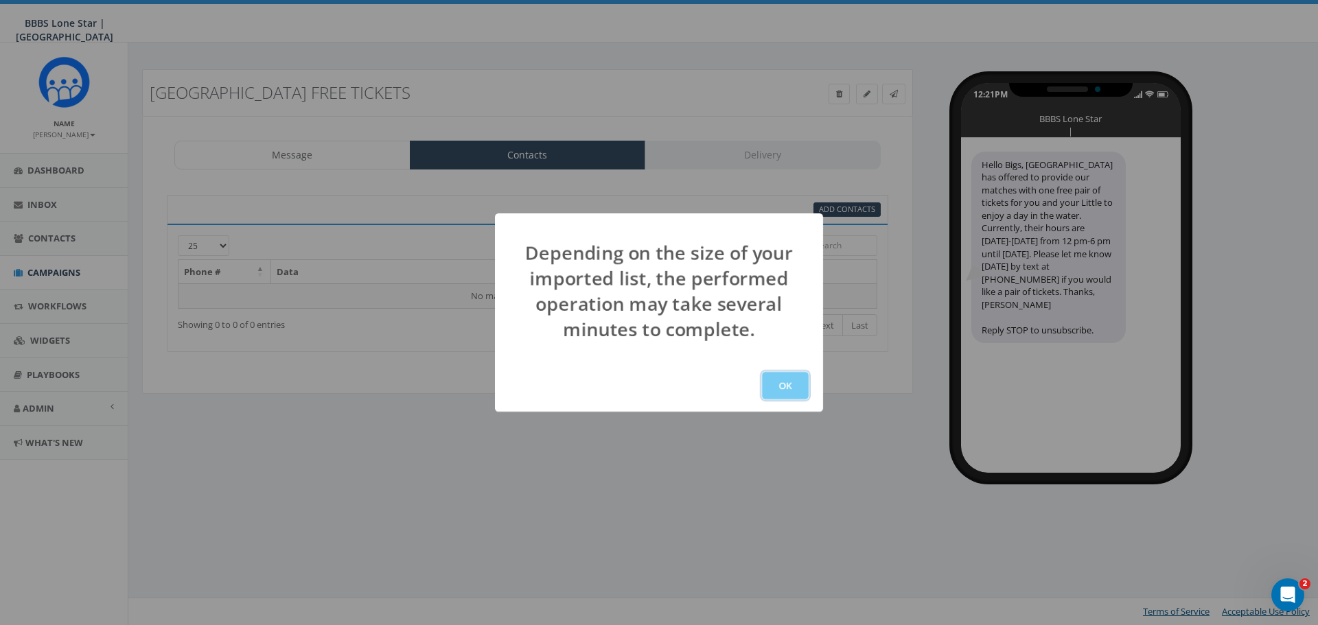
click at [795, 392] on button "OK" at bounding box center [785, 385] width 47 height 27
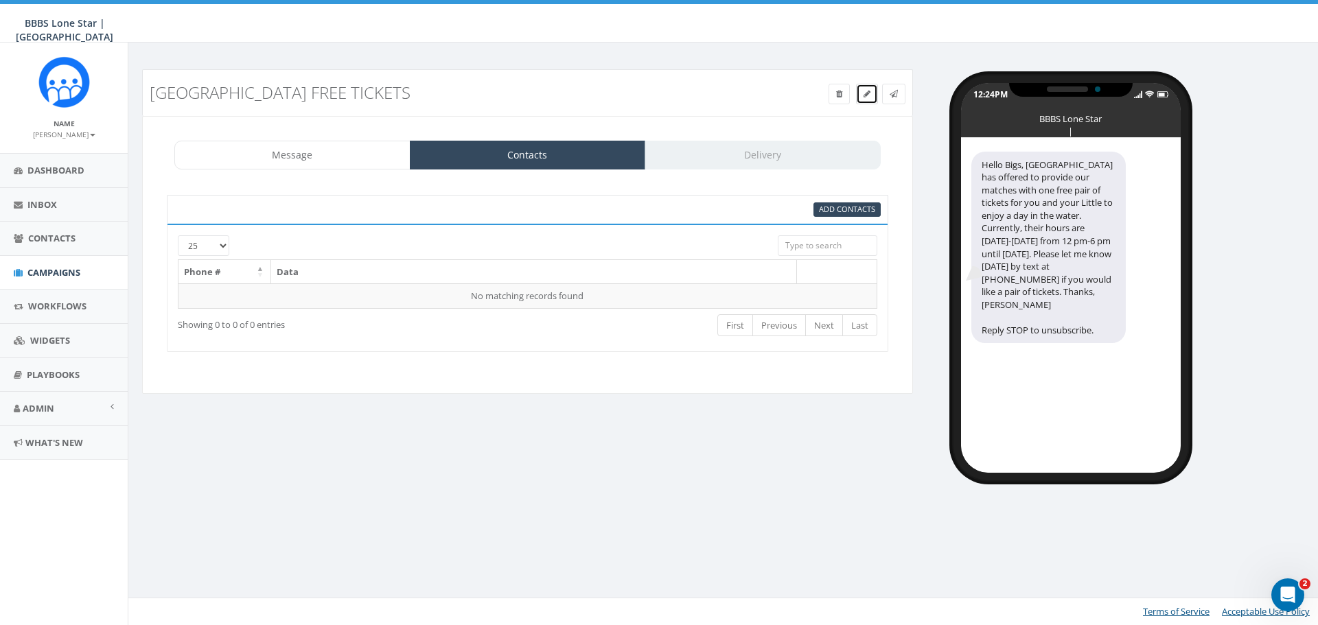
click at [869, 98] on span at bounding box center [867, 94] width 7 height 12
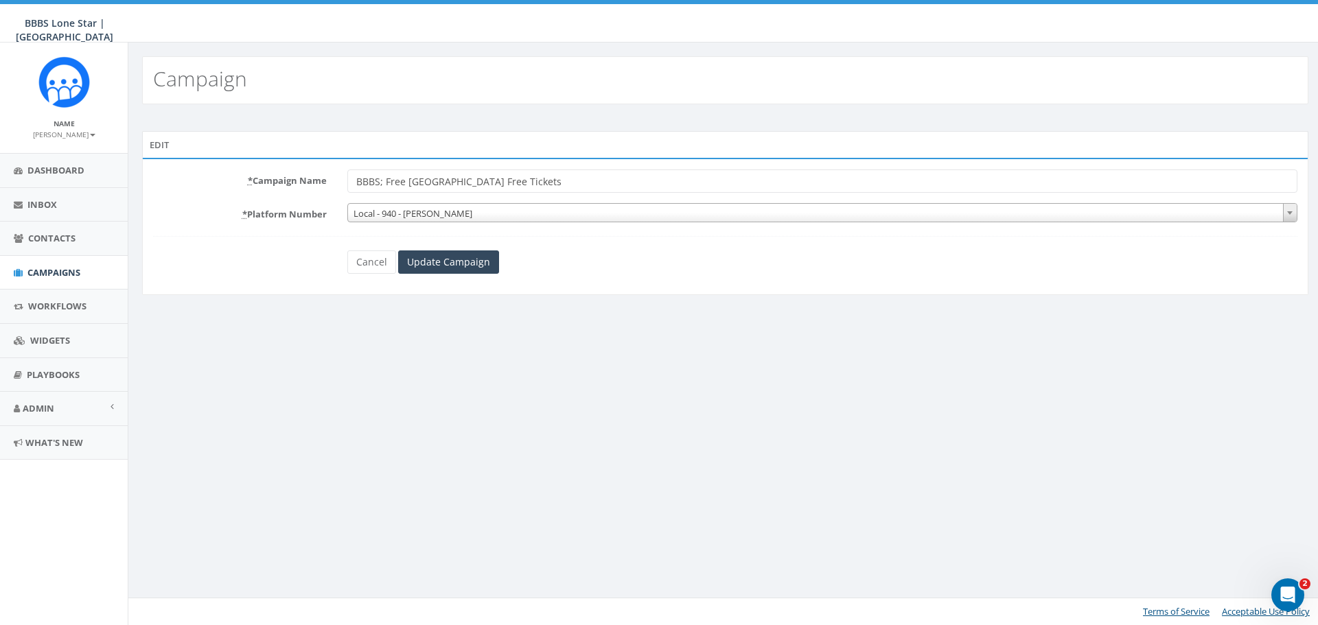
click at [591, 185] on input "BBBS; Free [GEOGRAPHIC_DATA] Free Tickets" at bounding box center [822, 181] width 950 height 23
click at [547, 180] on input "BBBS; Free [GEOGRAPHIC_DATA] Free Tickets" at bounding box center [822, 181] width 950 height 23
type input "BBBS; Free [GEOGRAPHIC_DATA] Tickets"
click at [485, 273] on input "Update Campaign" at bounding box center [448, 262] width 101 height 23
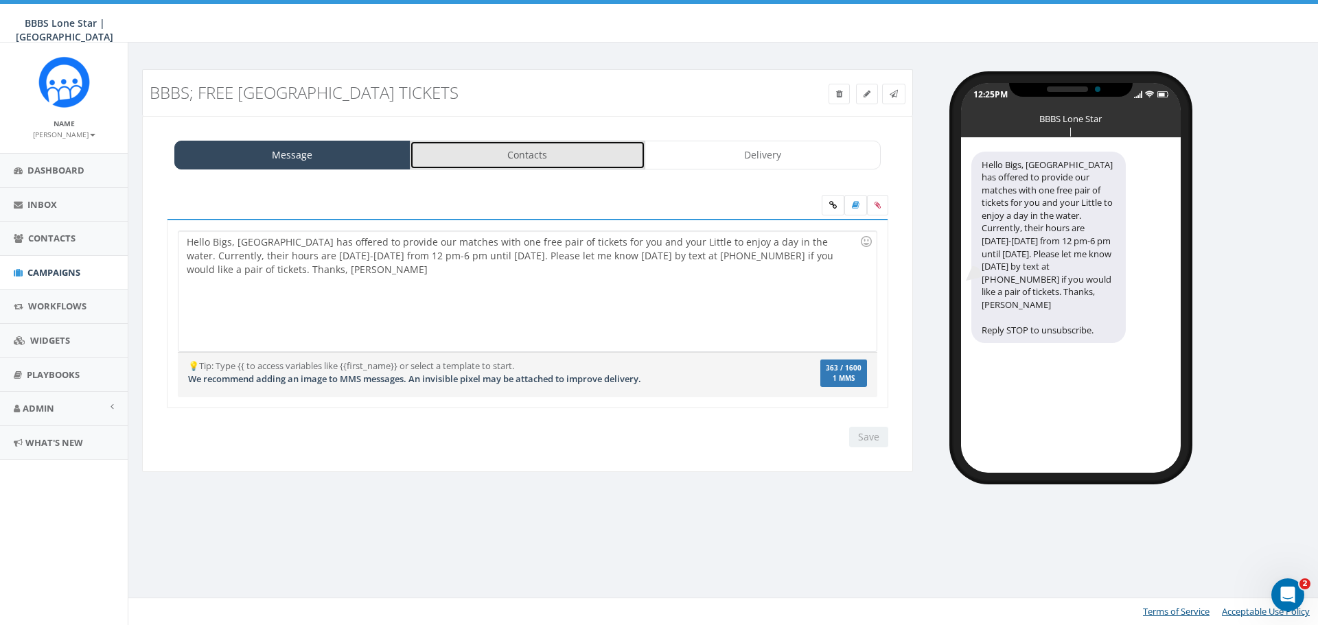
click at [507, 158] on link "Contacts" at bounding box center [528, 155] width 236 height 29
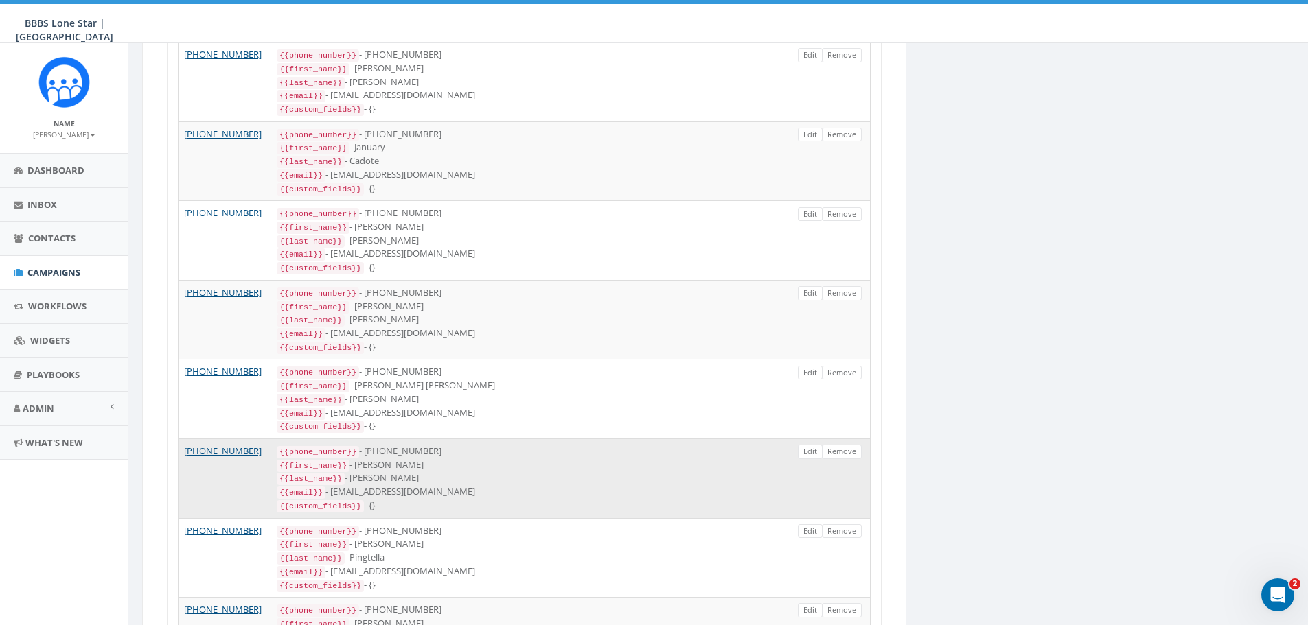
scroll to position [481, 0]
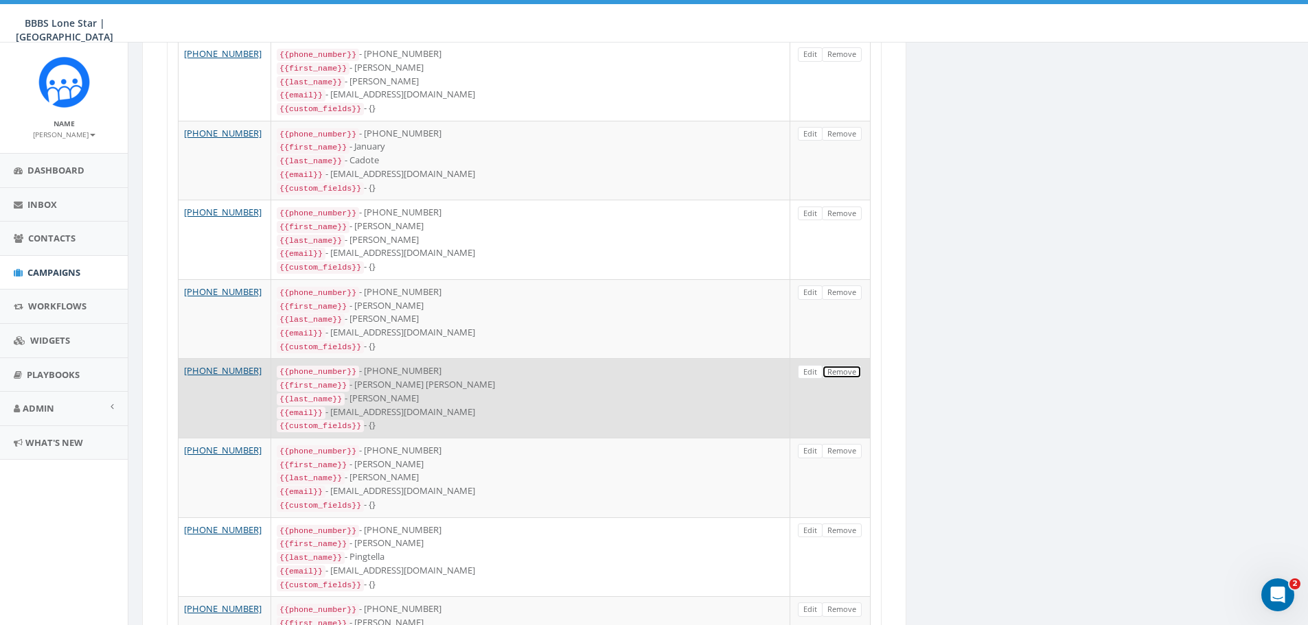
click at [838, 365] on link "Remove" at bounding box center [842, 372] width 40 height 14
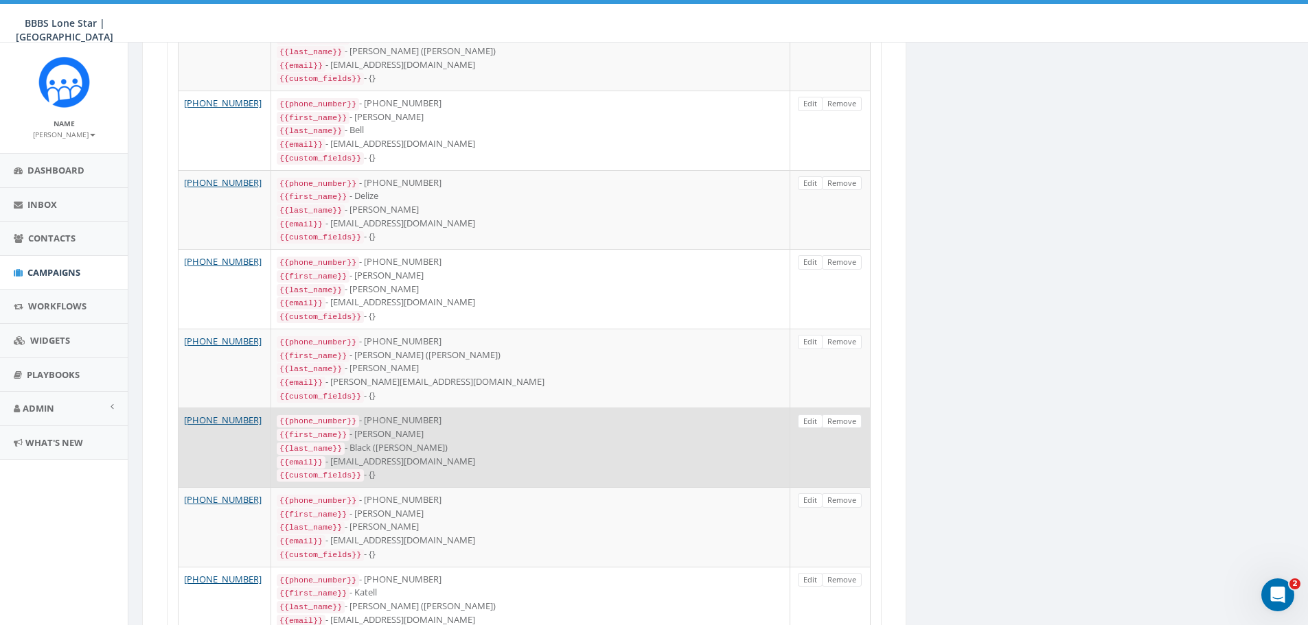
scroll to position [1236, 0]
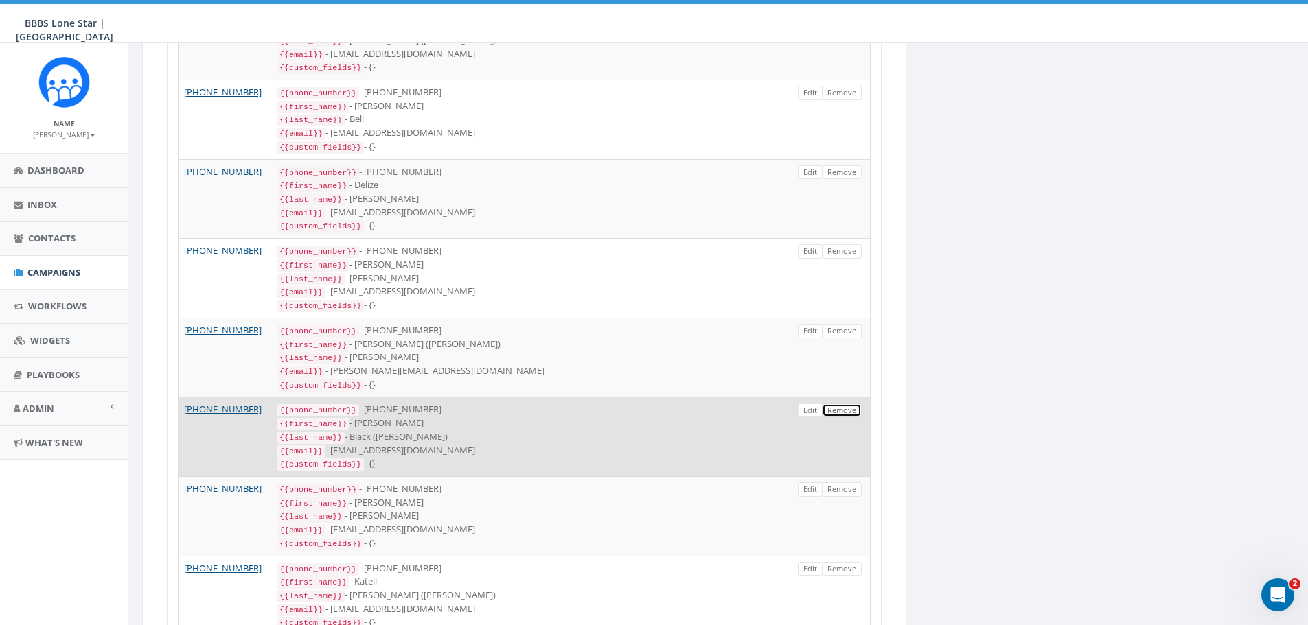
click at [855, 404] on link "Remove" at bounding box center [842, 411] width 40 height 14
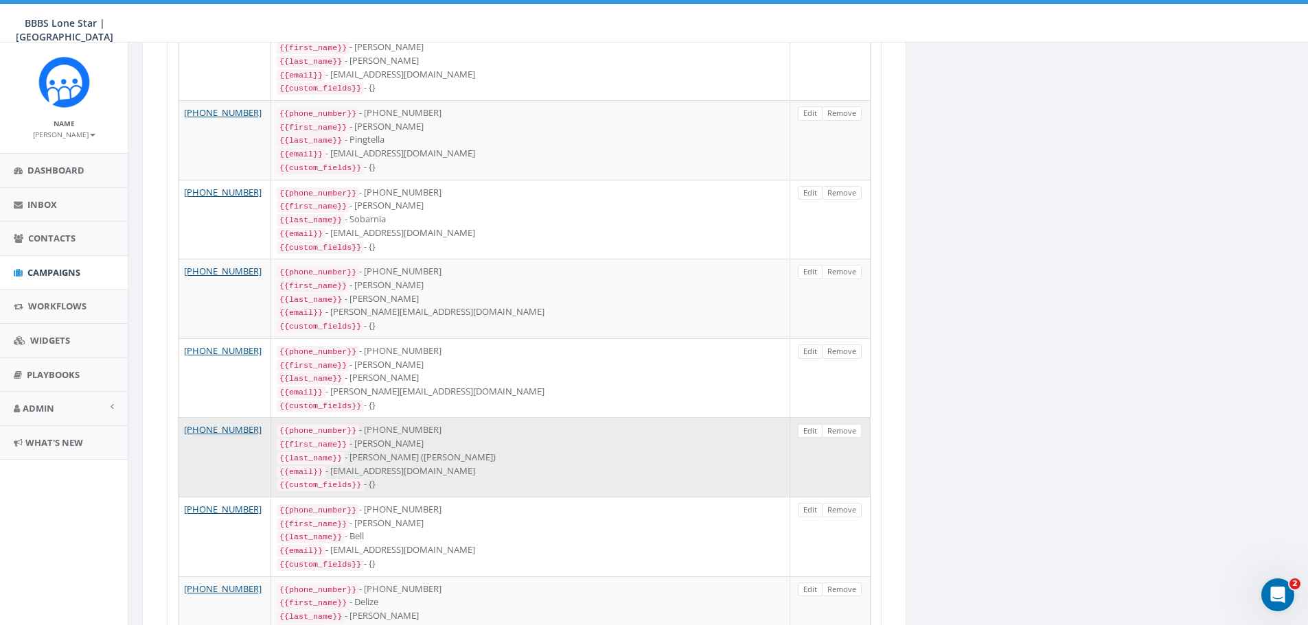
scroll to position [824, 0]
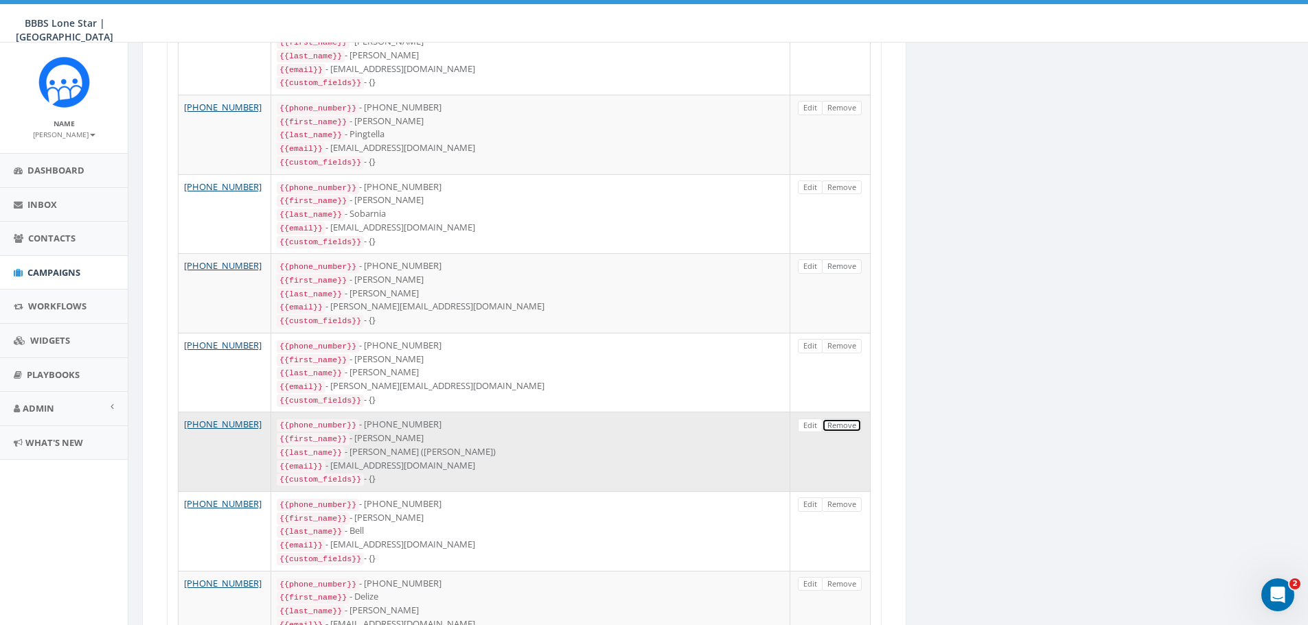
click at [840, 419] on link "Remove" at bounding box center [842, 426] width 40 height 14
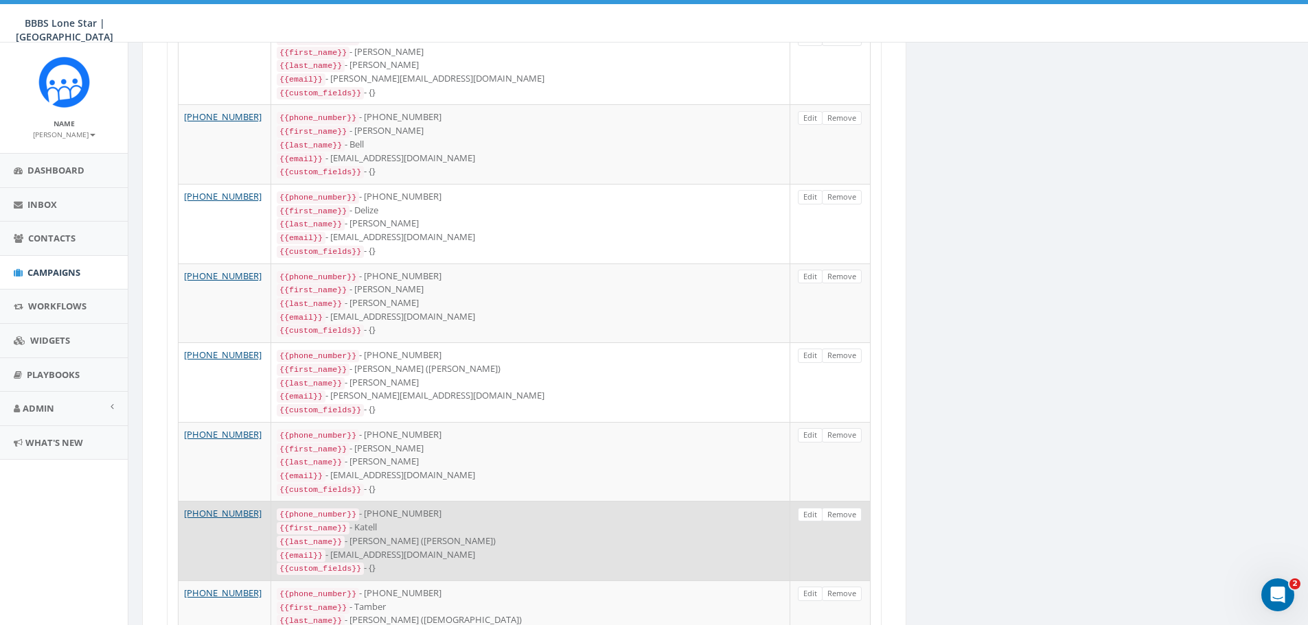
scroll to position [1167, 0]
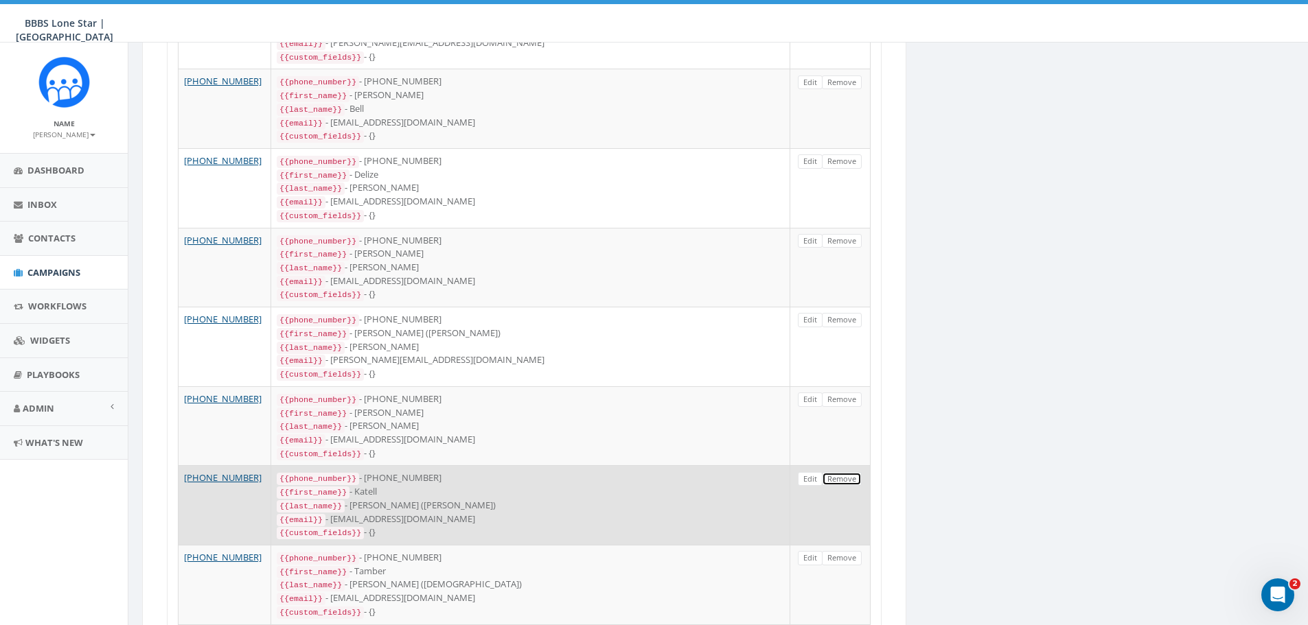
click at [853, 472] on link "Remove" at bounding box center [842, 479] width 40 height 14
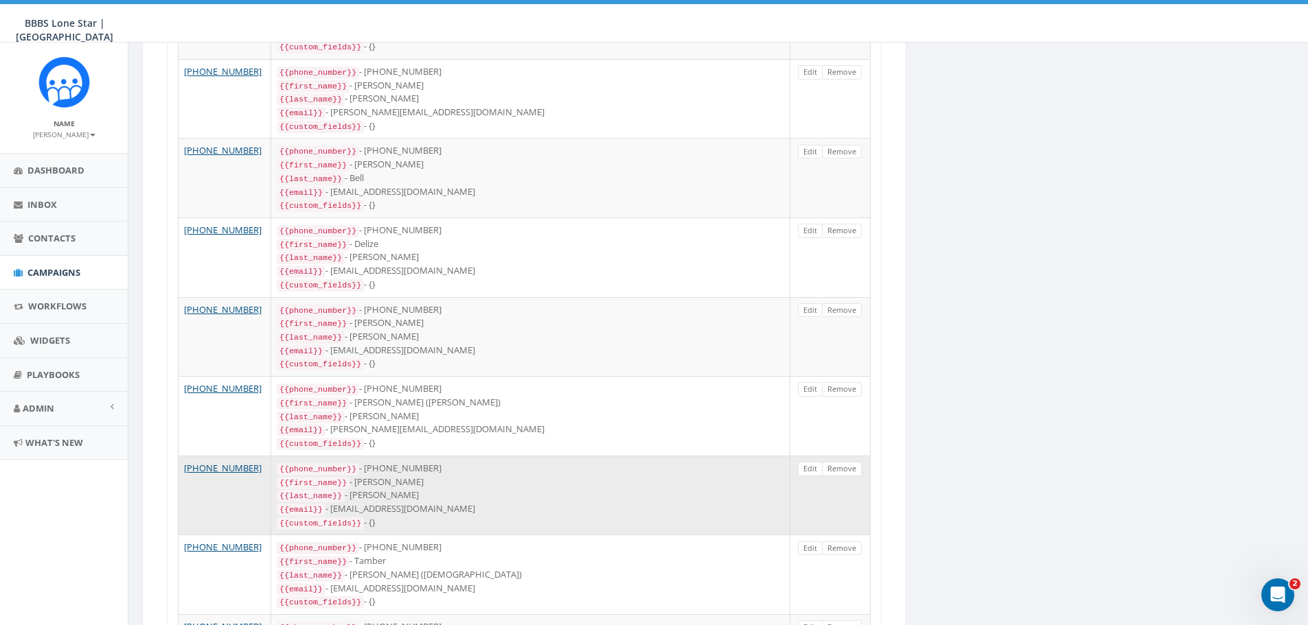
scroll to position [1098, 0]
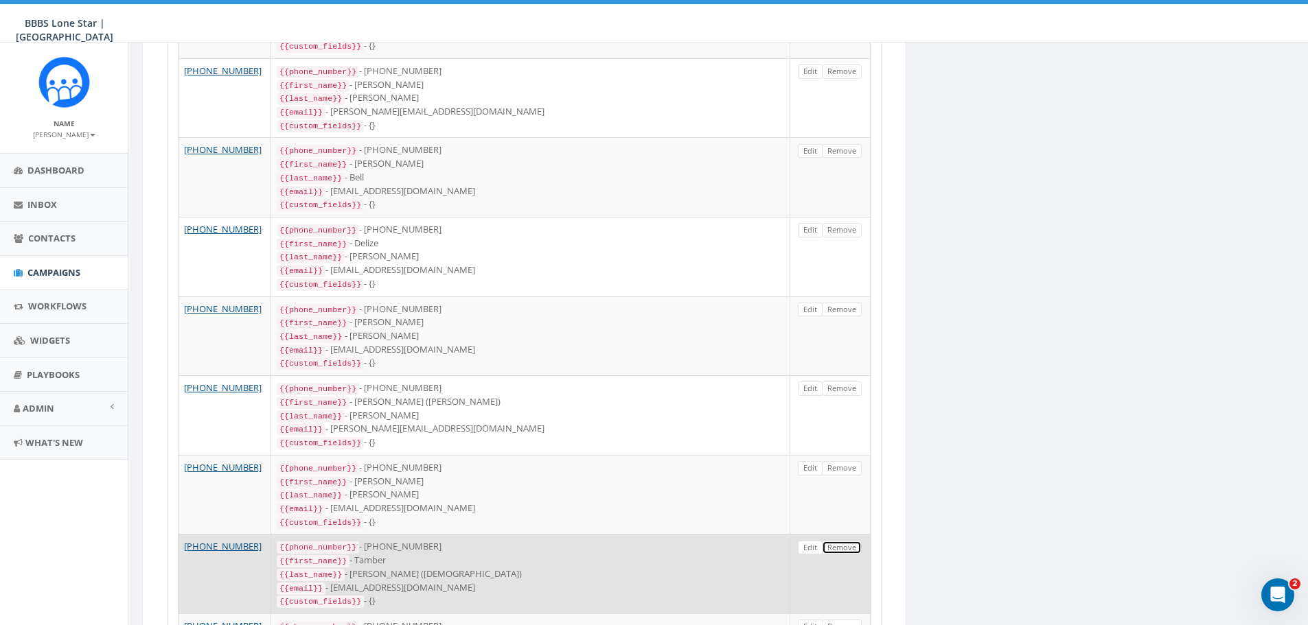
click at [847, 541] on link "Remove" at bounding box center [842, 548] width 40 height 14
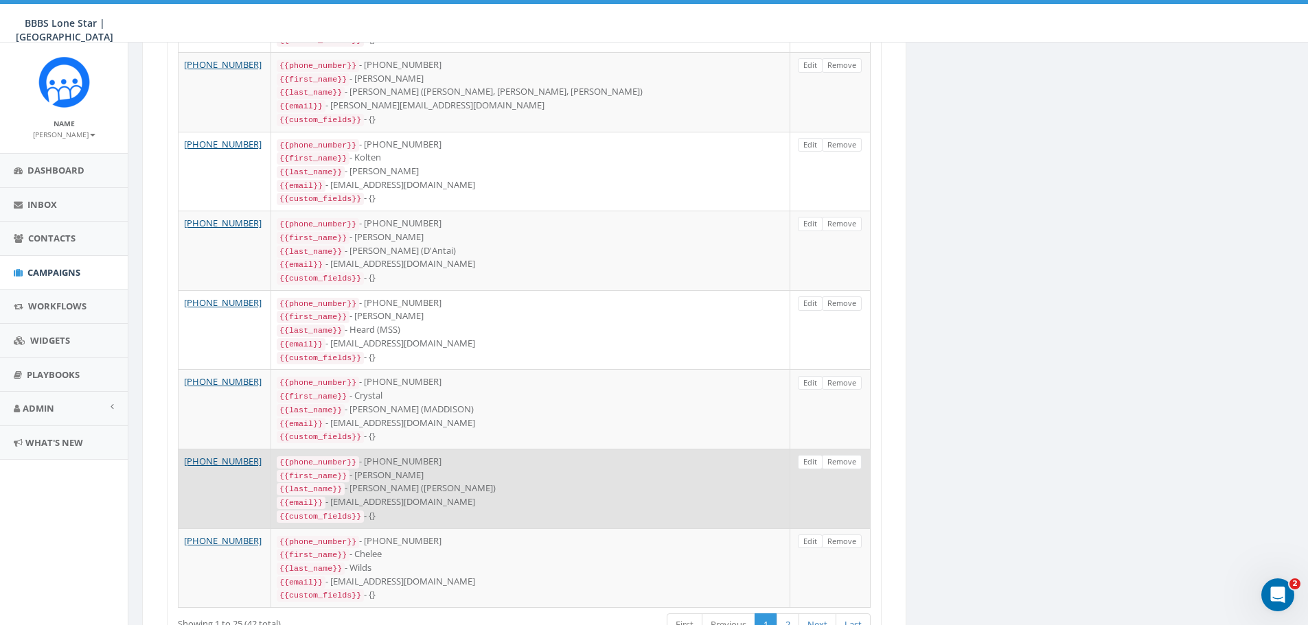
scroll to position [1661, 0]
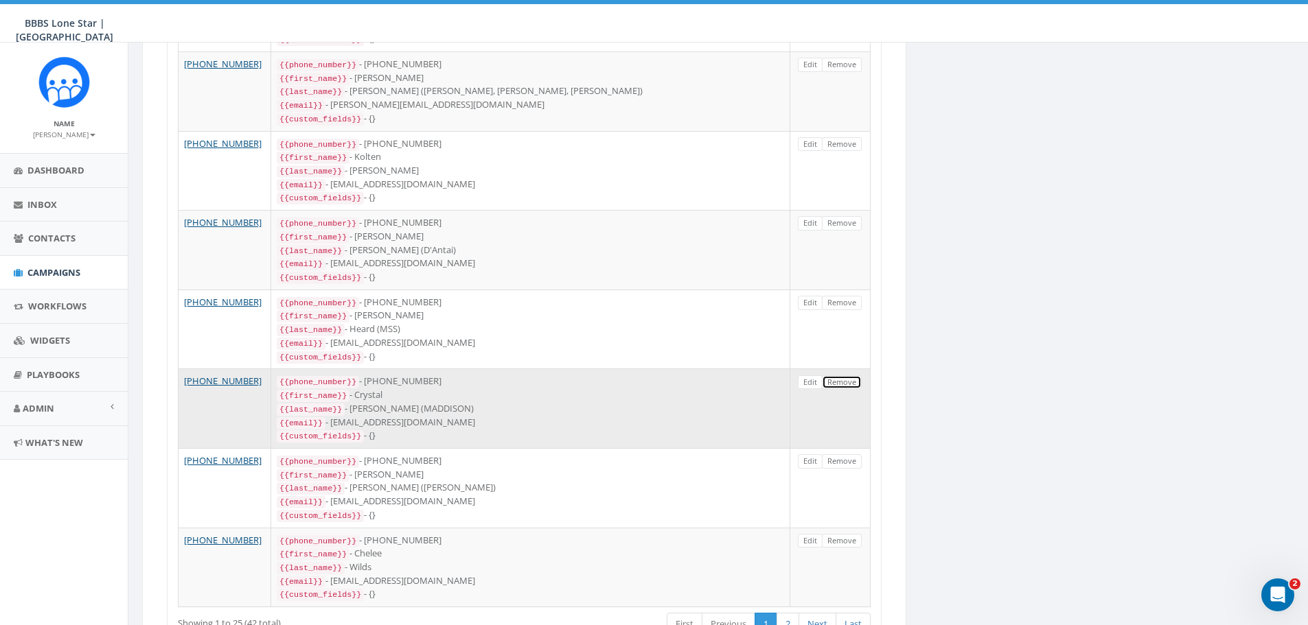
click at [842, 376] on link "Remove" at bounding box center [842, 383] width 40 height 14
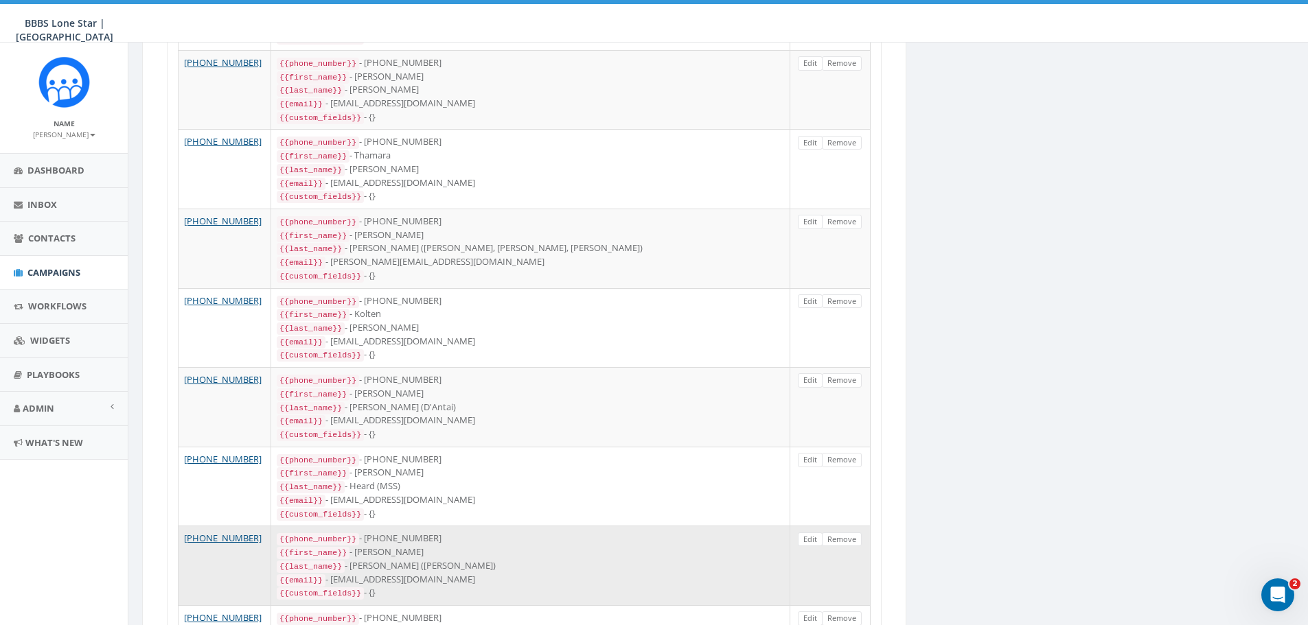
scroll to position [1581, 0]
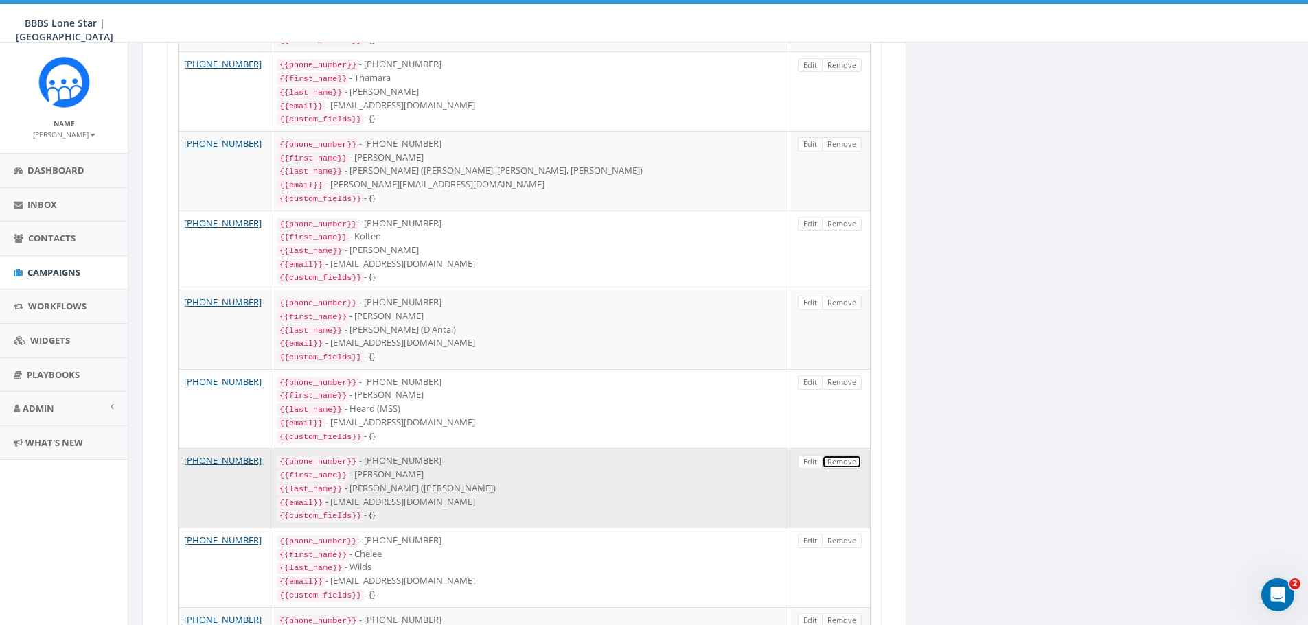
click at [852, 455] on link "Remove" at bounding box center [842, 462] width 40 height 14
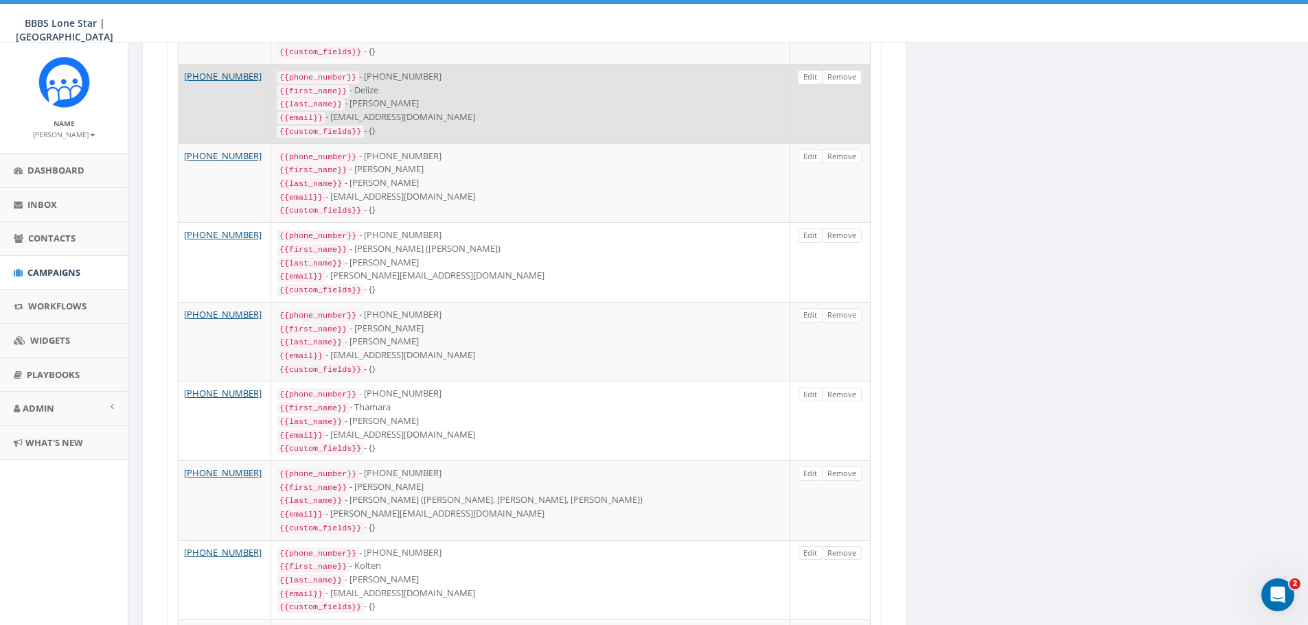
scroll to position [1304, 0]
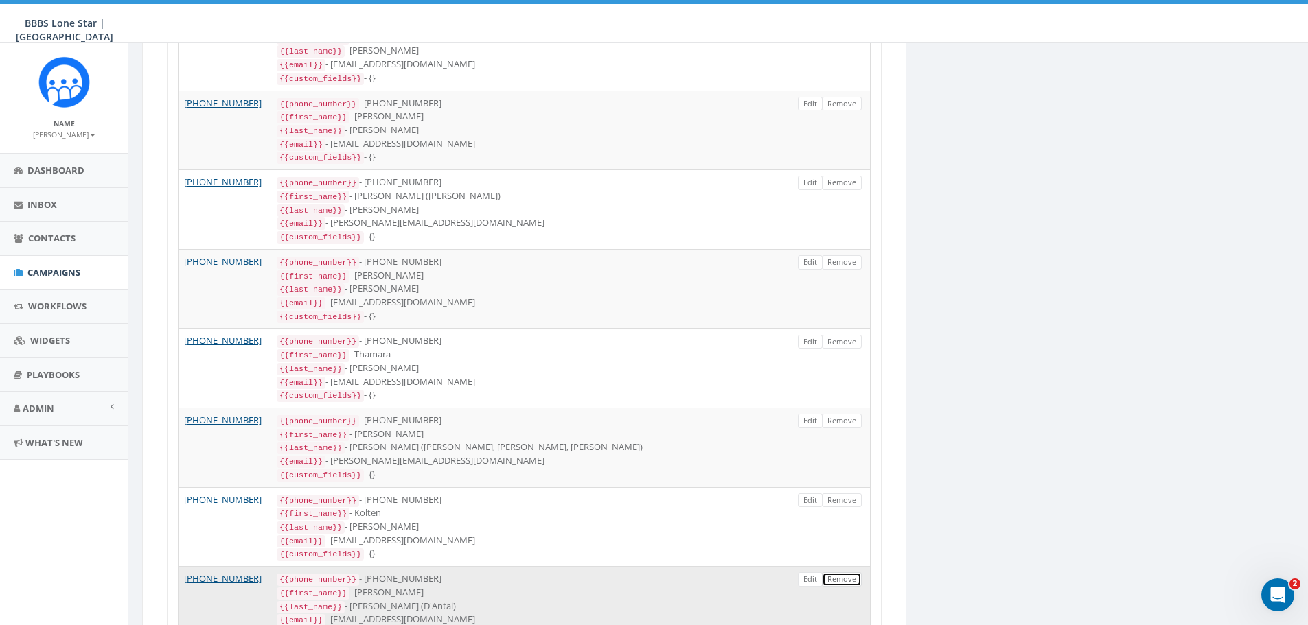
click at [853, 573] on link "Remove" at bounding box center [842, 580] width 40 height 14
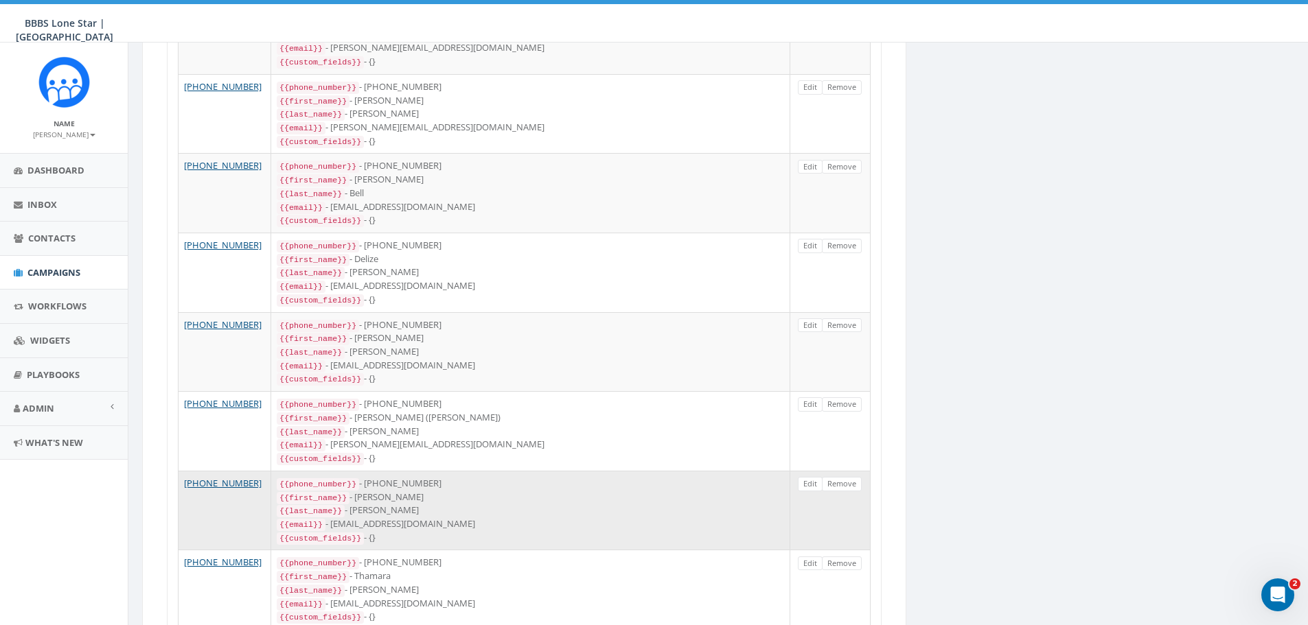
scroll to position [1167, 0]
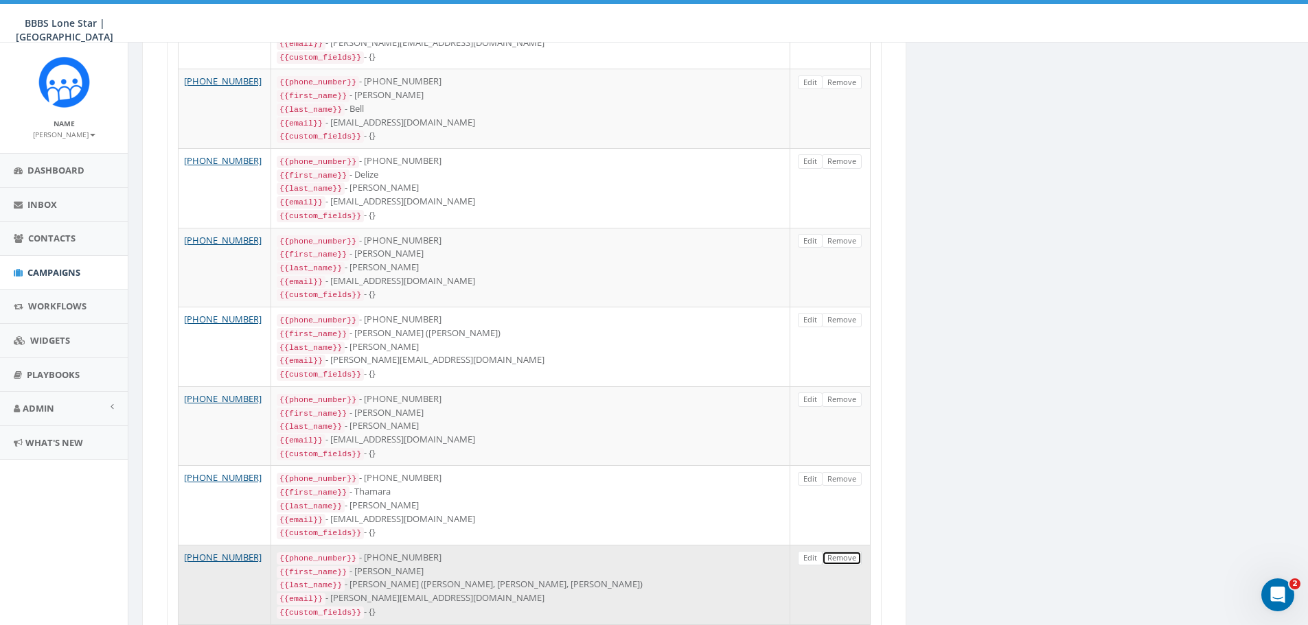
click at [855, 551] on link "Remove" at bounding box center [842, 558] width 40 height 14
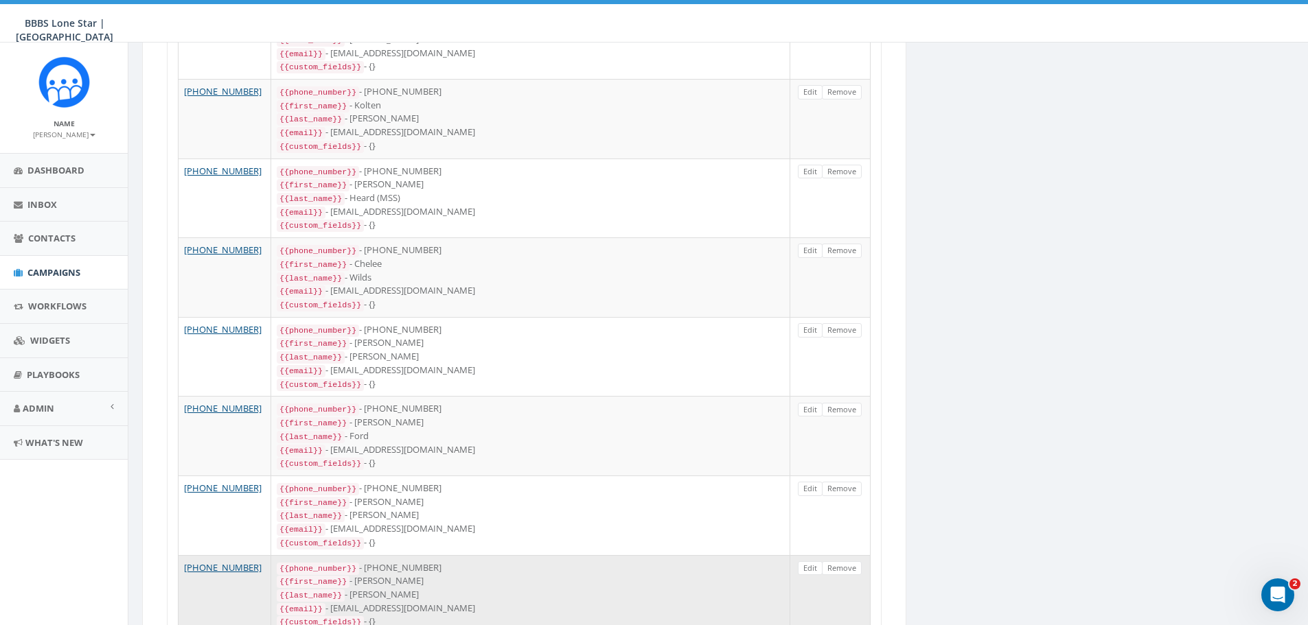
scroll to position [1648, 0]
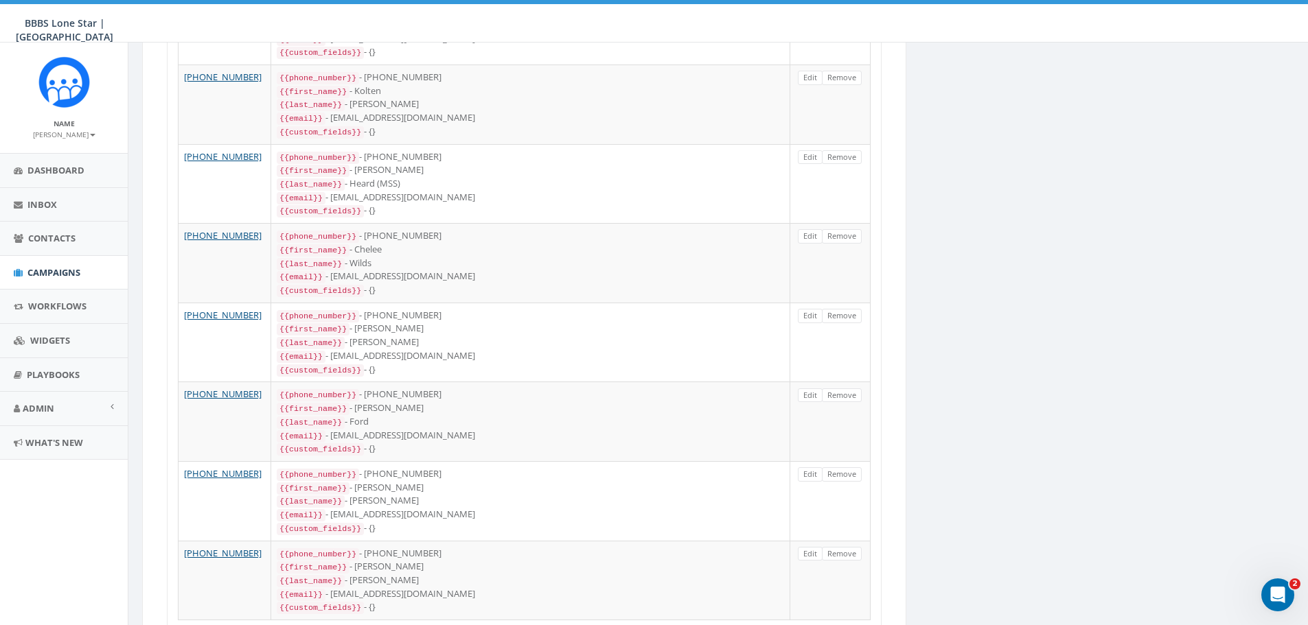
click at [794, 625] on link "2" at bounding box center [787, 637] width 23 height 23
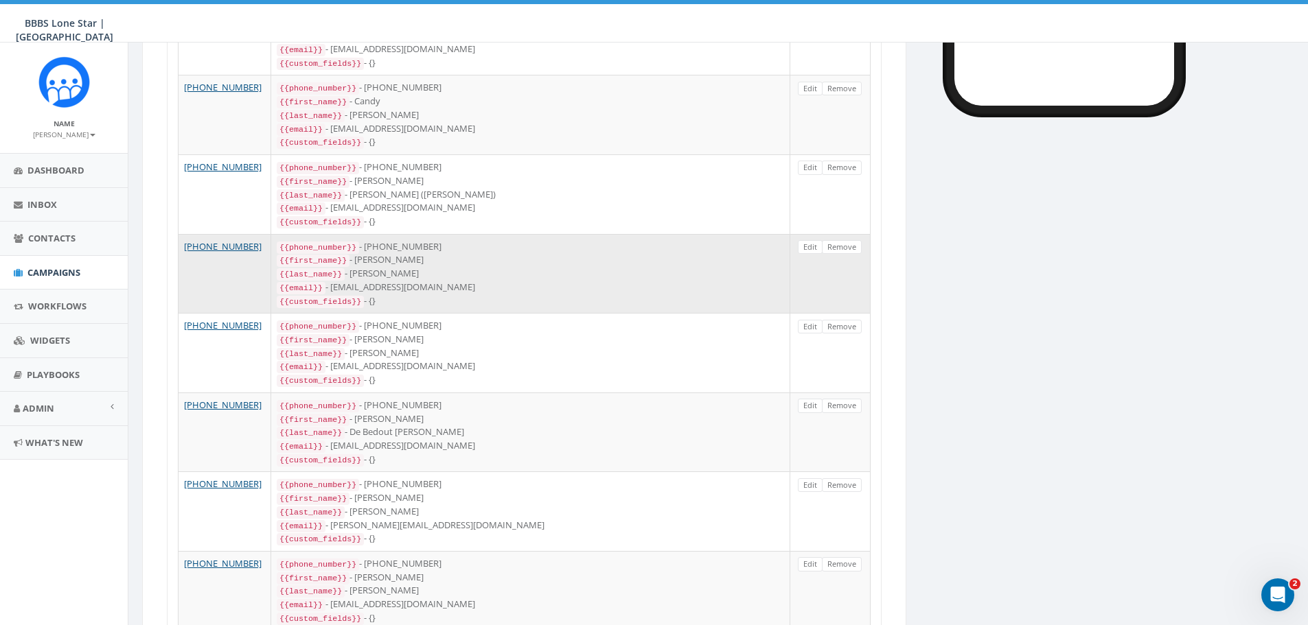
scroll to position [344, 0]
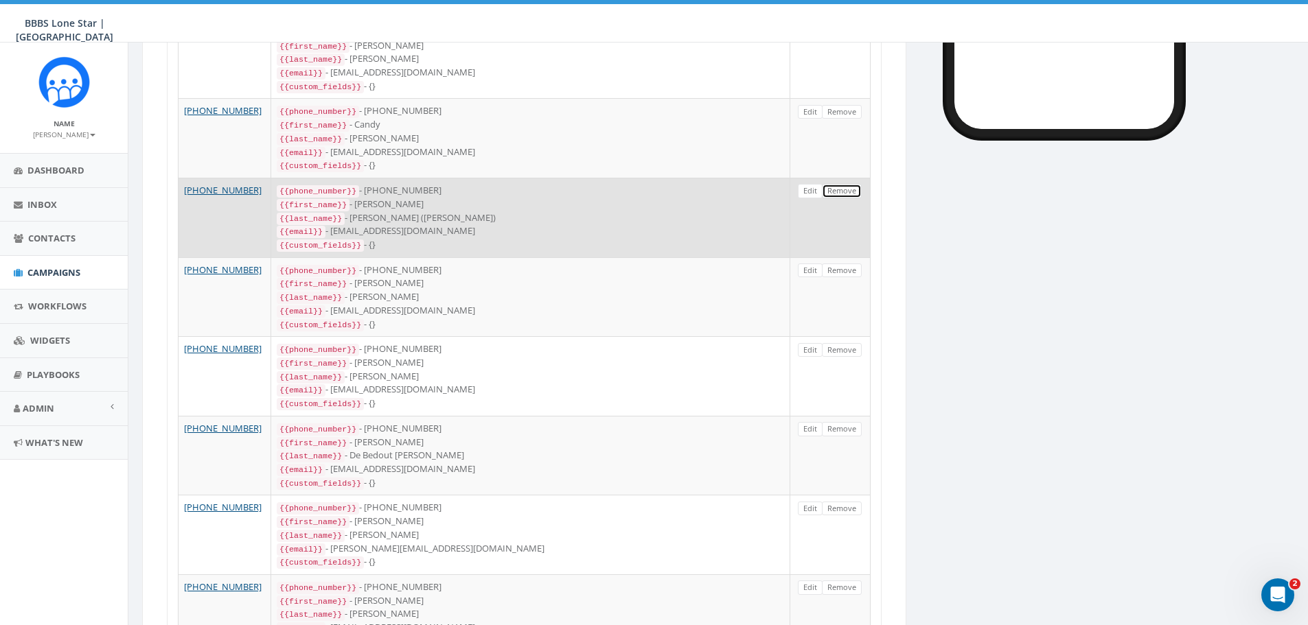
click at [842, 184] on link "Remove" at bounding box center [842, 191] width 40 height 14
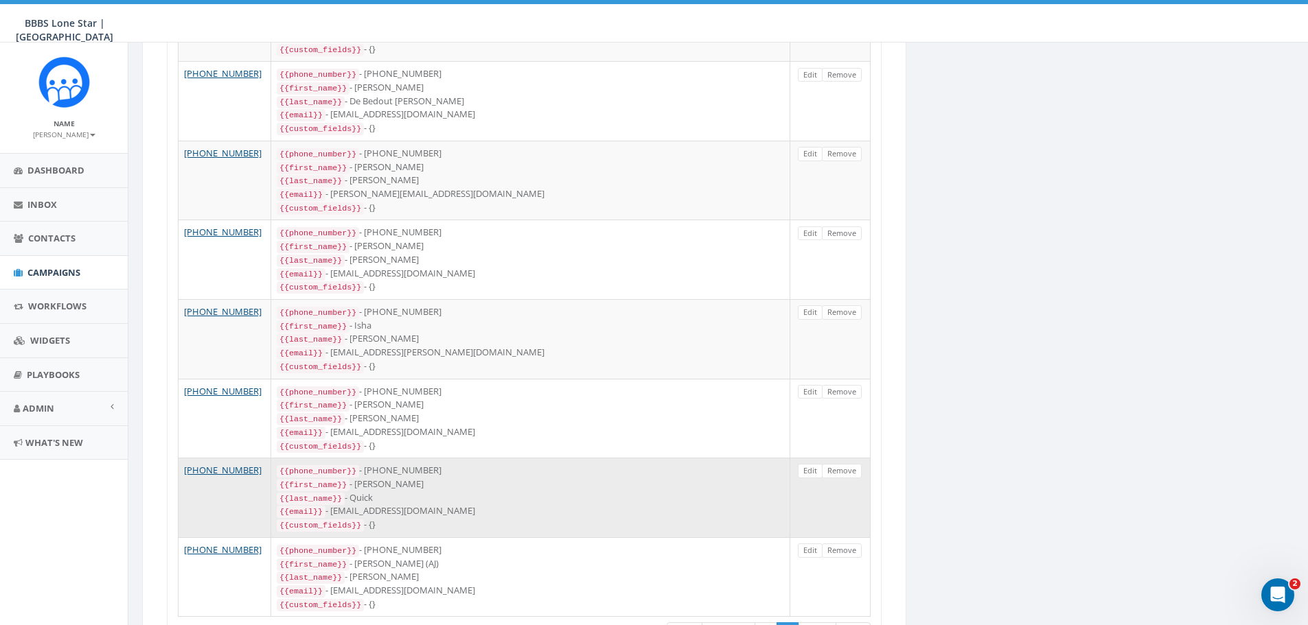
scroll to position [680, 0]
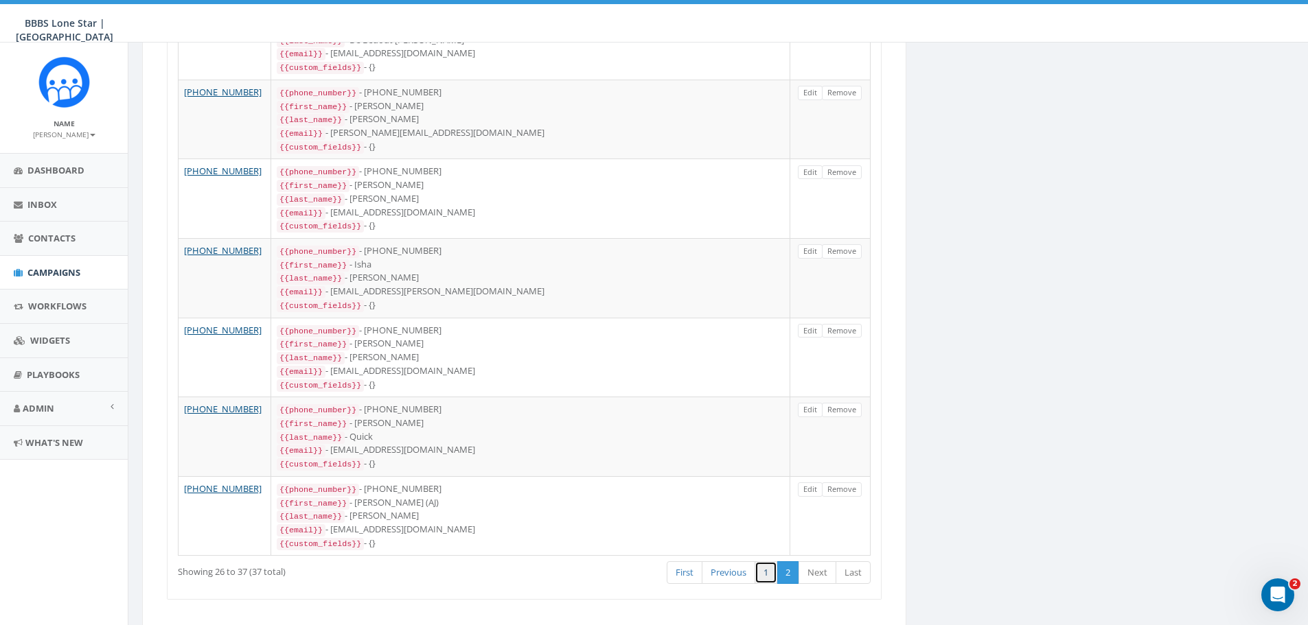
click at [768, 562] on link "1" at bounding box center [766, 573] width 23 height 23
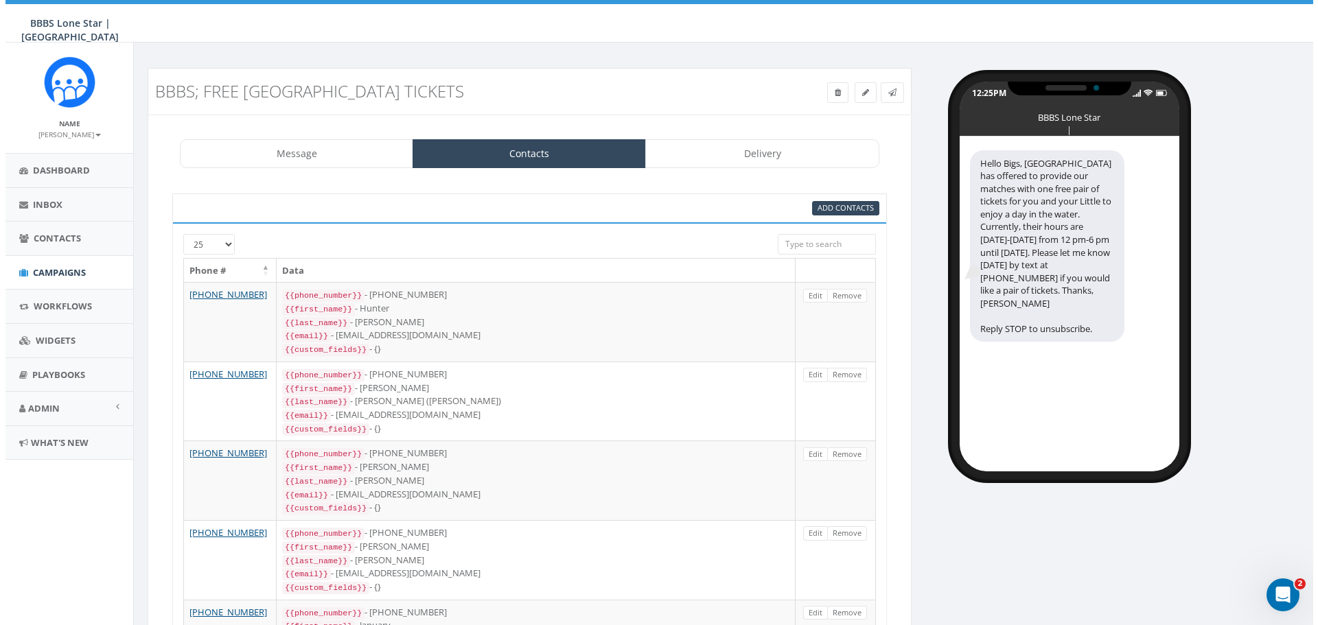
scroll to position [0, 0]
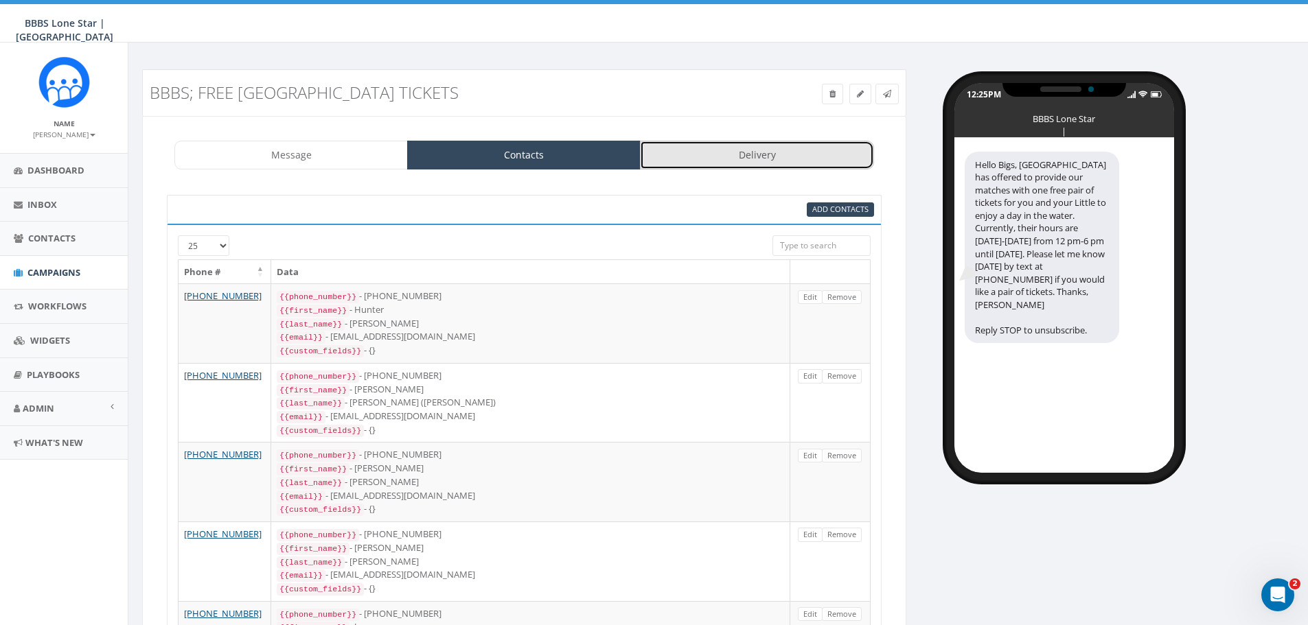
click at [755, 154] on link "Delivery" at bounding box center [756, 155] width 233 height 29
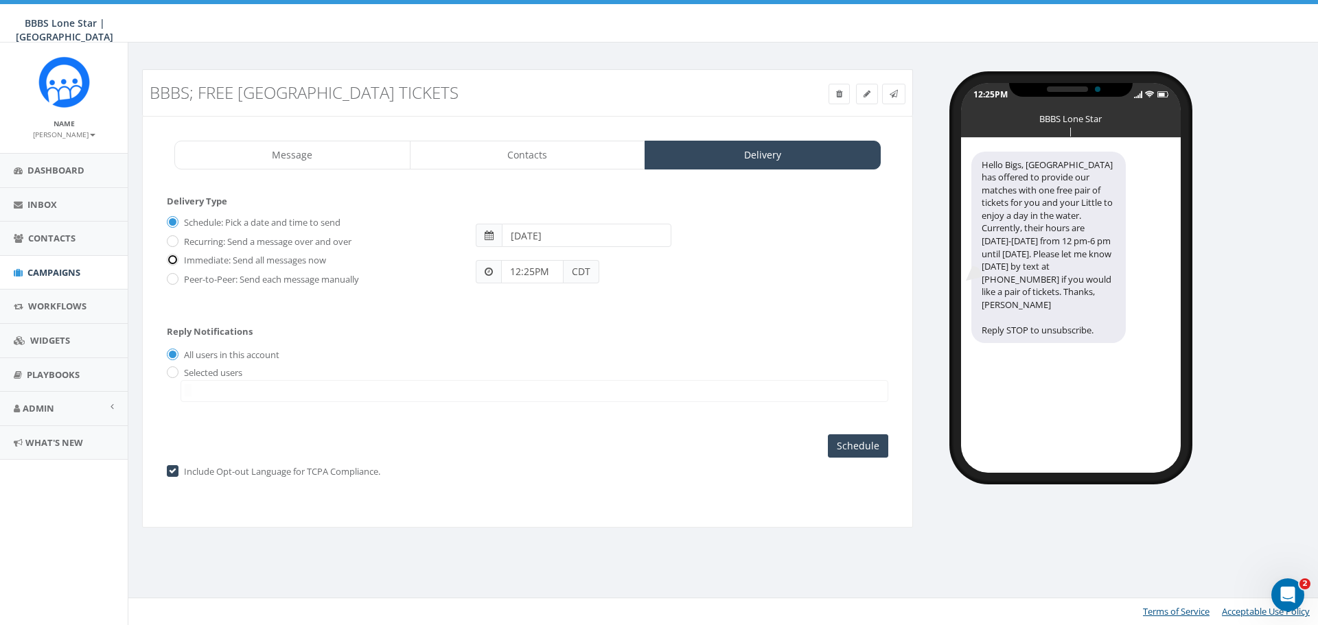
click at [172, 261] on input "Immediate: Send all messages now" at bounding box center [171, 261] width 9 height 9
radio input "true"
click at [862, 447] on input "Send Now" at bounding box center [856, 446] width 65 height 23
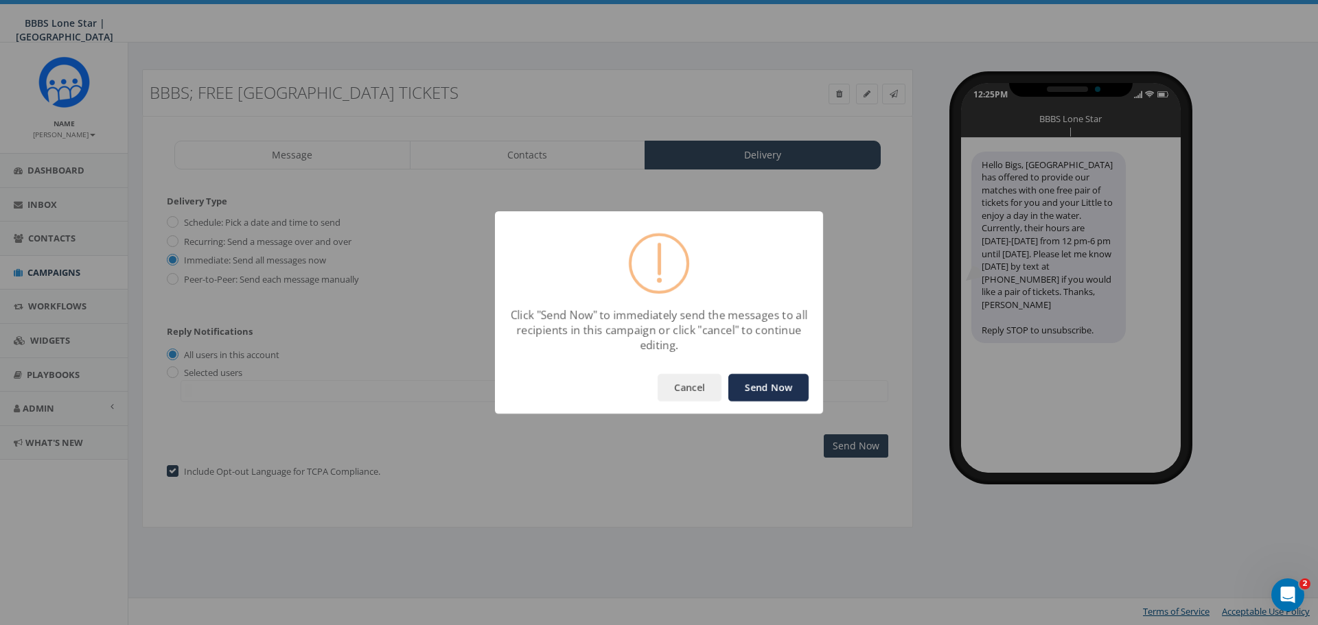
click at [763, 386] on button "Send Now" at bounding box center [768, 387] width 80 height 27
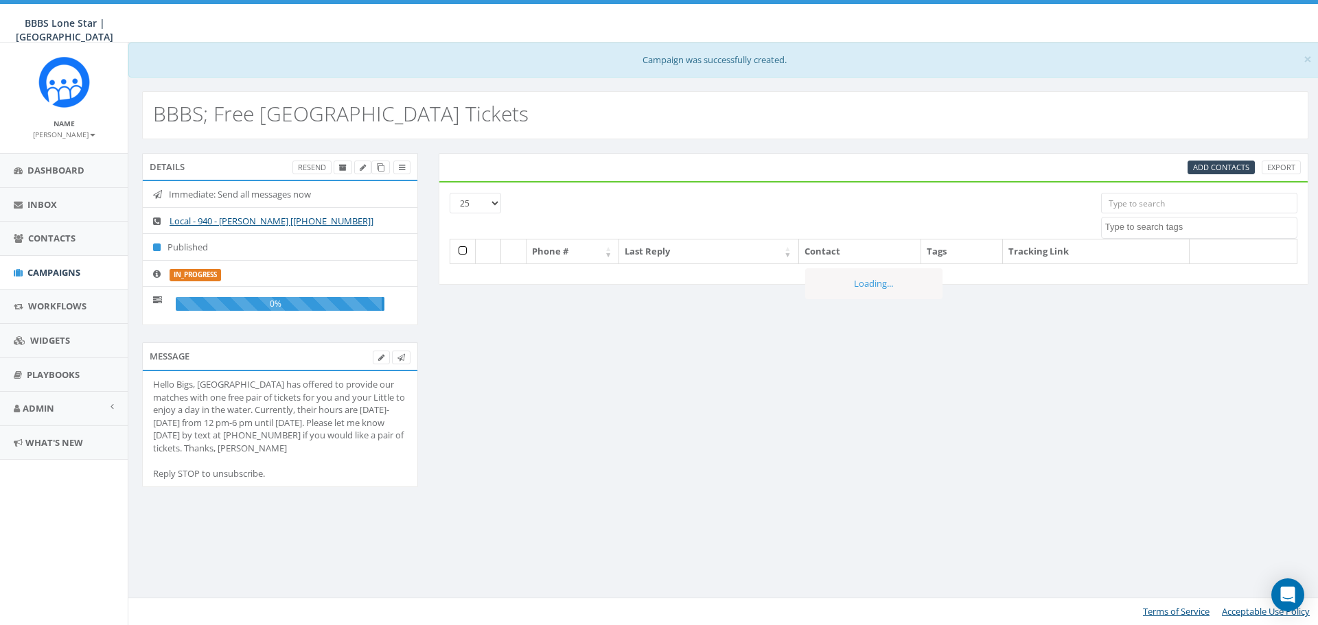
select select
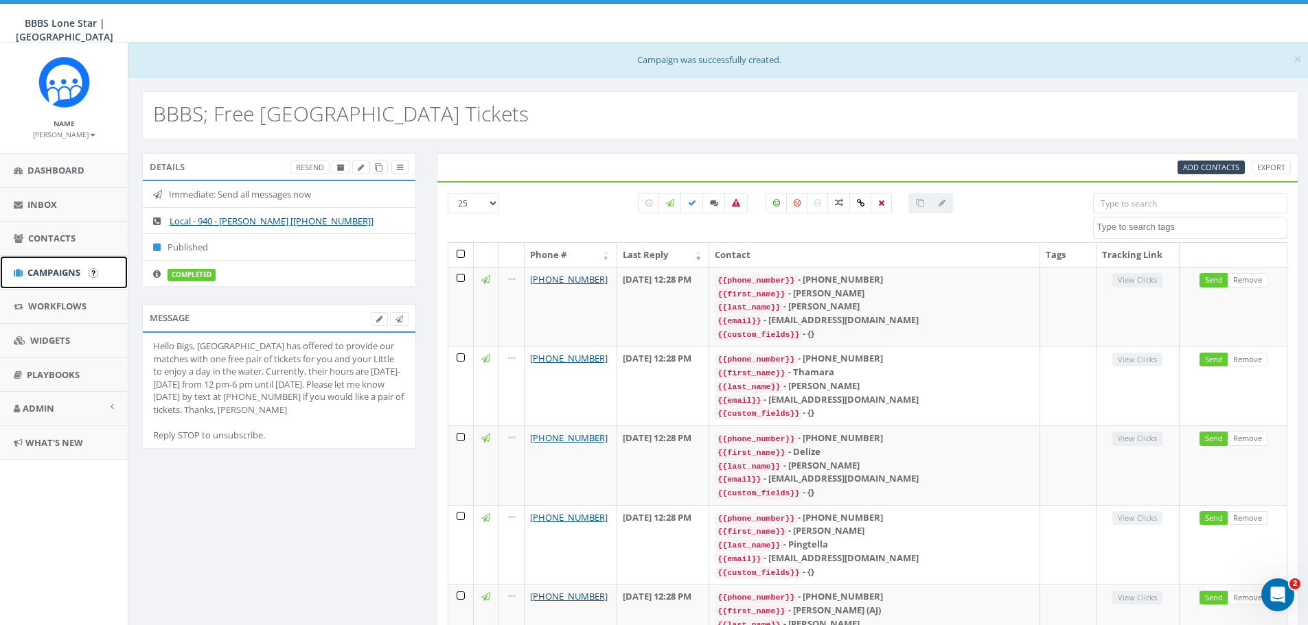
click at [55, 271] on span "Campaigns" at bounding box center [53, 272] width 53 height 12
